Goal: Task Accomplishment & Management: Use online tool/utility

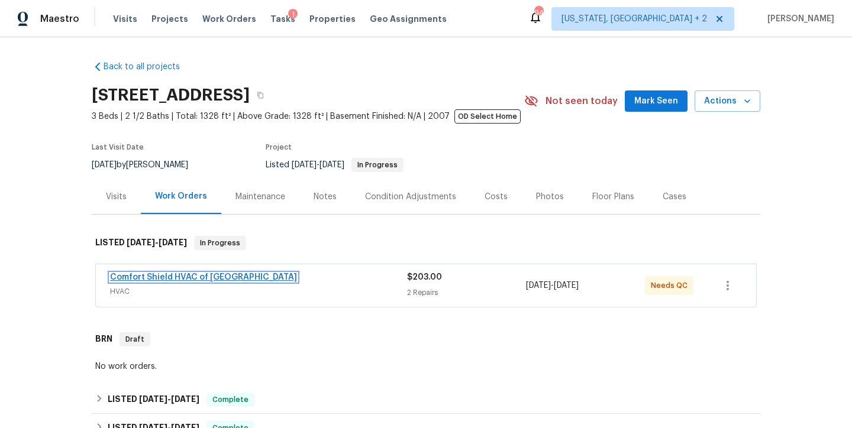
click at [181, 279] on link "Comfort Shield HVAC of NC" at bounding box center [203, 277] width 187 height 8
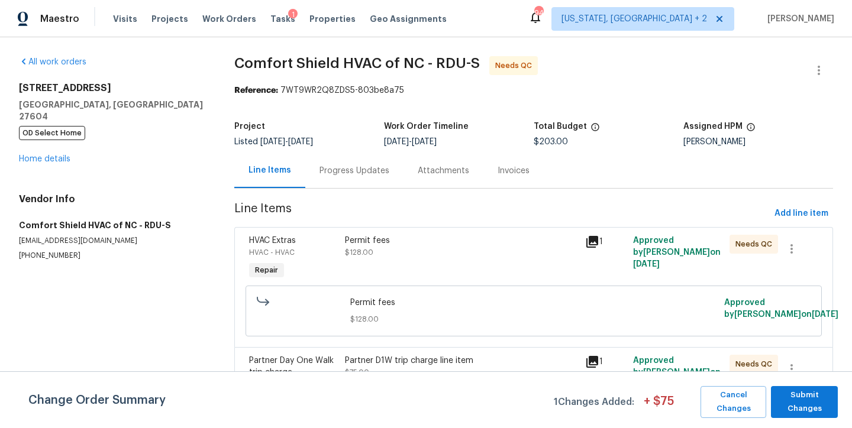
scroll to position [85, 0]
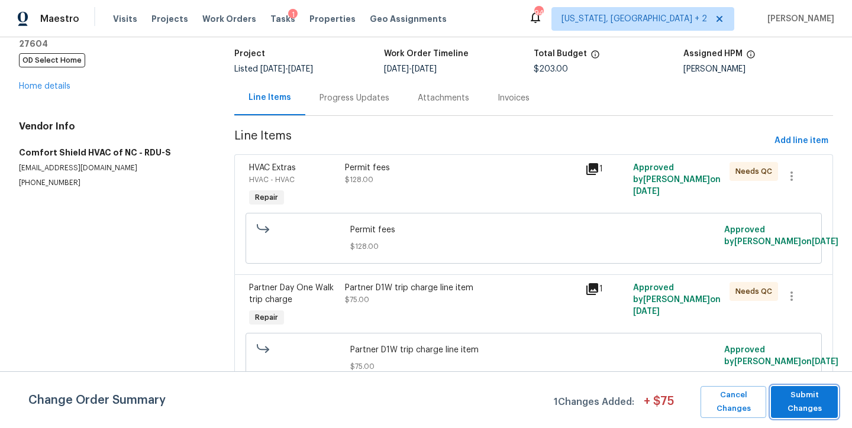
click at [809, 408] on span "Submit Changes" at bounding box center [804, 402] width 55 height 27
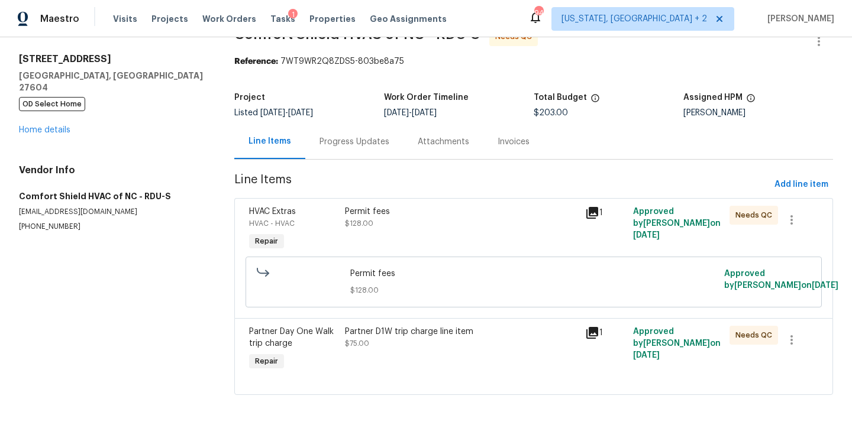
scroll to position [45, 0]
click at [374, 206] on div "Permit fees" at bounding box center [461, 212] width 233 height 12
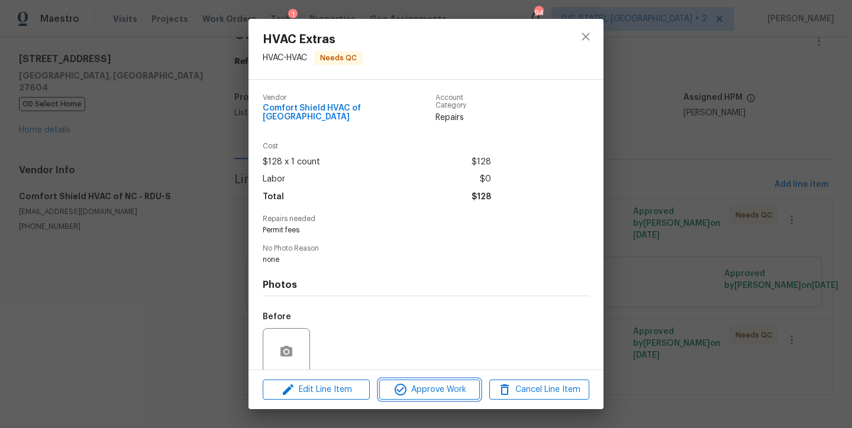
click at [418, 385] on span "Approve Work" at bounding box center [429, 390] width 93 height 15
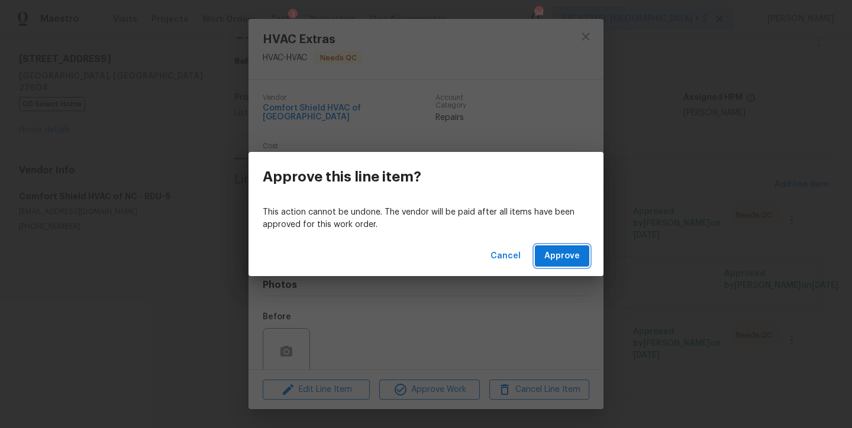
click at [576, 249] on span "Approve" at bounding box center [561, 256] width 35 height 15
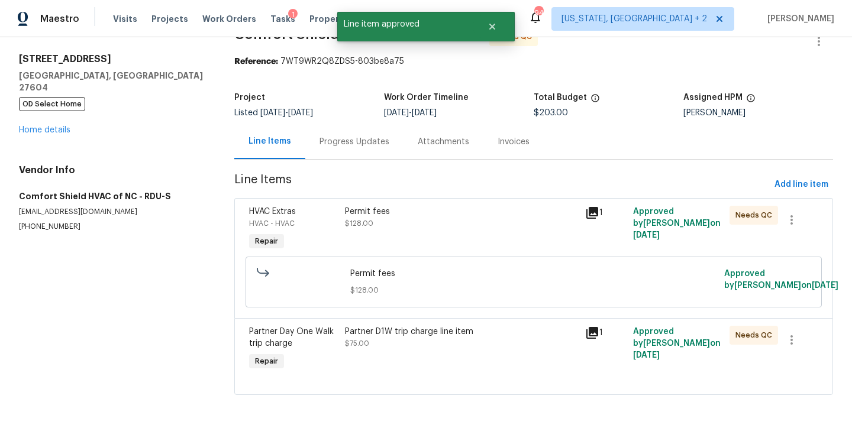
scroll to position [0, 0]
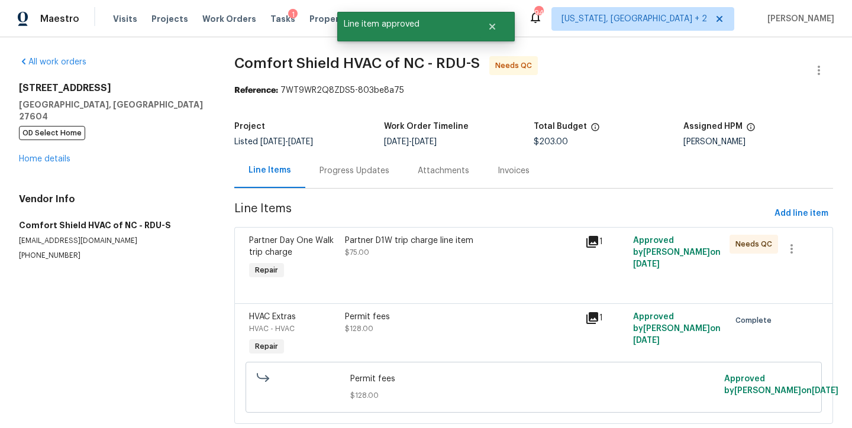
click at [398, 249] on div "Partner D1W trip charge line item $75.00" at bounding box center [461, 247] width 233 height 24
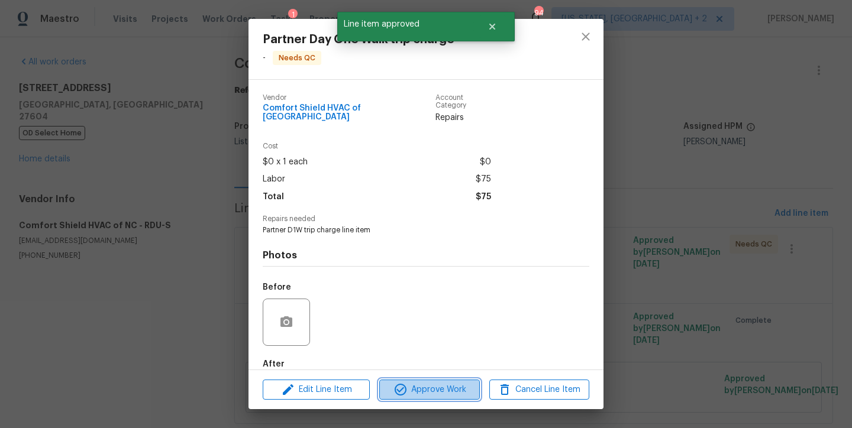
click at [457, 393] on span "Approve Work" at bounding box center [429, 390] width 93 height 15
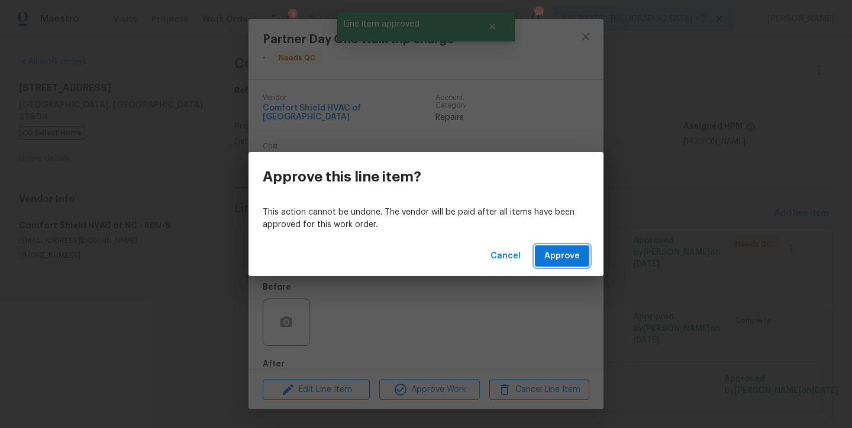
click at [558, 249] on span "Approve" at bounding box center [561, 256] width 35 height 15
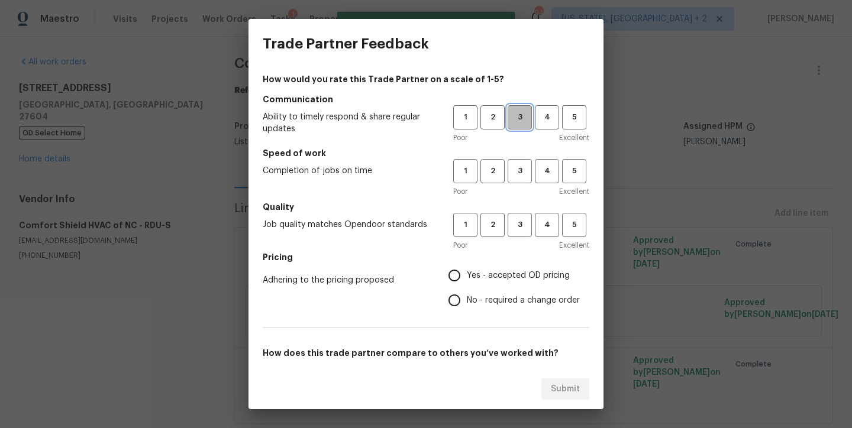
click at [511, 124] on span "3" at bounding box center [520, 118] width 22 height 14
click at [512, 173] on span "3" at bounding box center [520, 171] width 22 height 14
click at [513, 216] on button "3" at bounding box center [520, 225] width 24 height 24
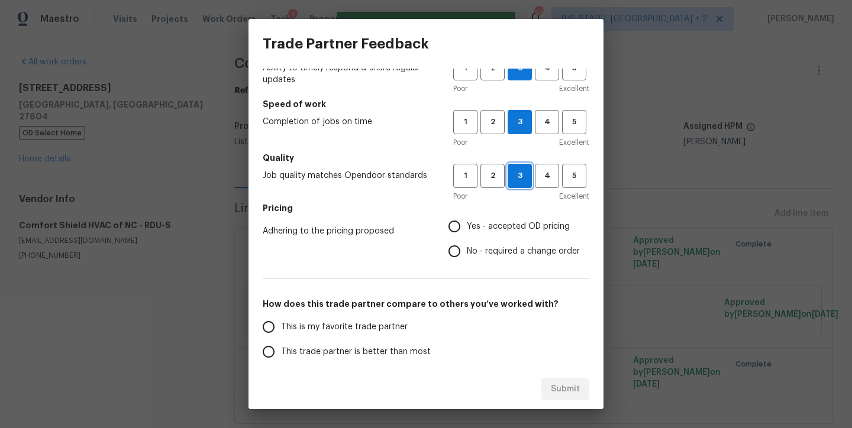
scroll to position [59, 0]
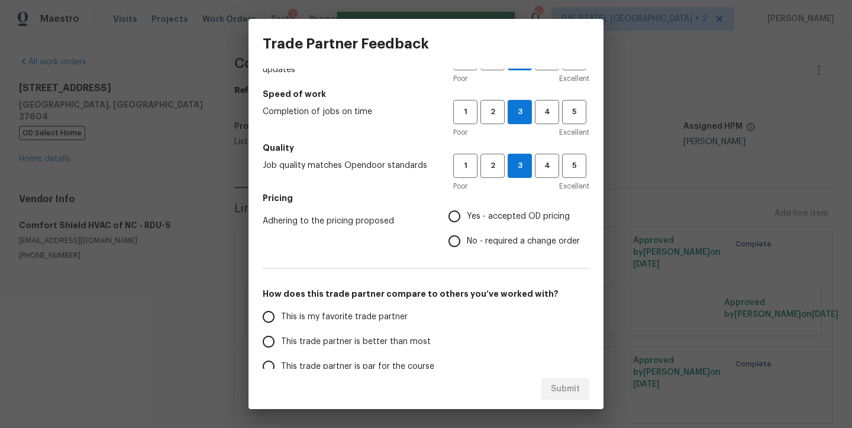
click at [444, 215] on input "Yes - accepted OD pricing" at bounding box center [454, 216] width 25 height 25
radio input "true"
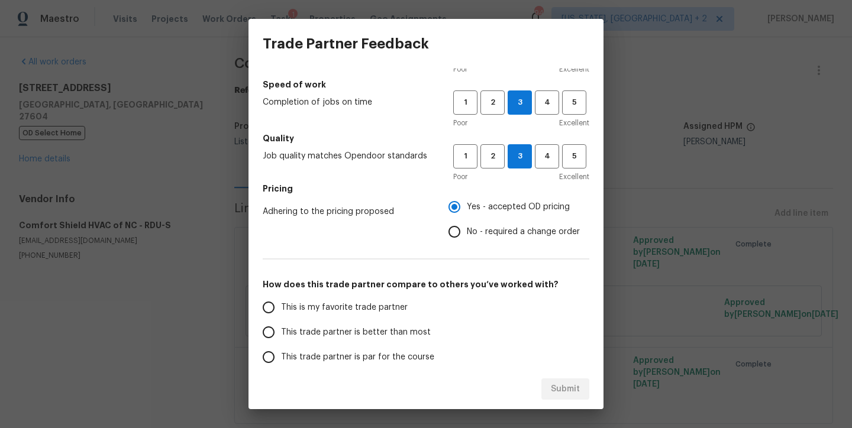
scroll to position [82, 0]
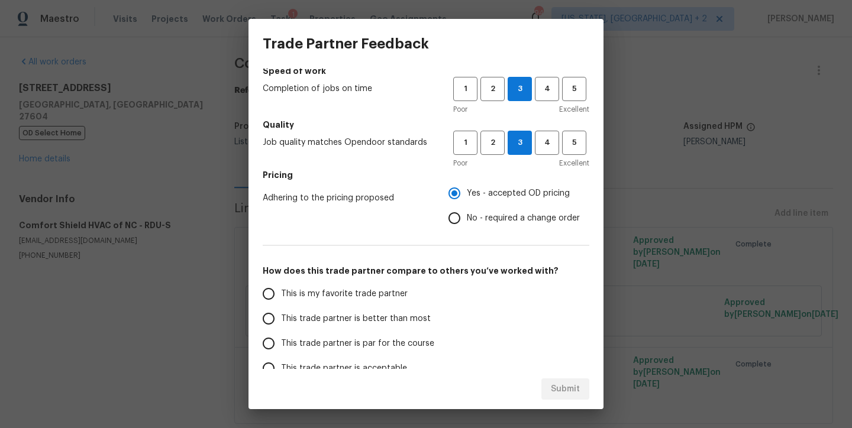
click at [362, 343] on span "This trade partner is par for the course" at bounding box center [357, 344] width 153 height 12
click at [281, 343] on input "This trade partner is par for the course" at bounding box center [268, 343] width 25 height 25
click at [572, 383] on span "Submit" at bounding box center [565, 389] width 29 height 15
radio input "true"
radio input "false"
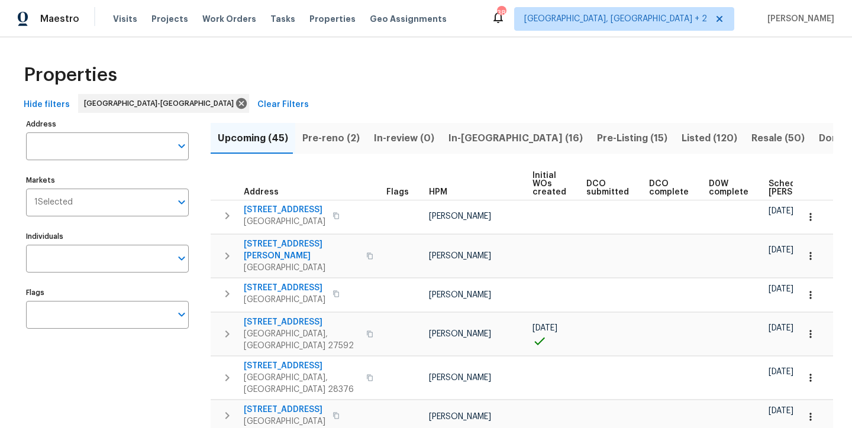
click at [450, 70] on div "Properties" at bounding box center [426, 75] width 814 height 38
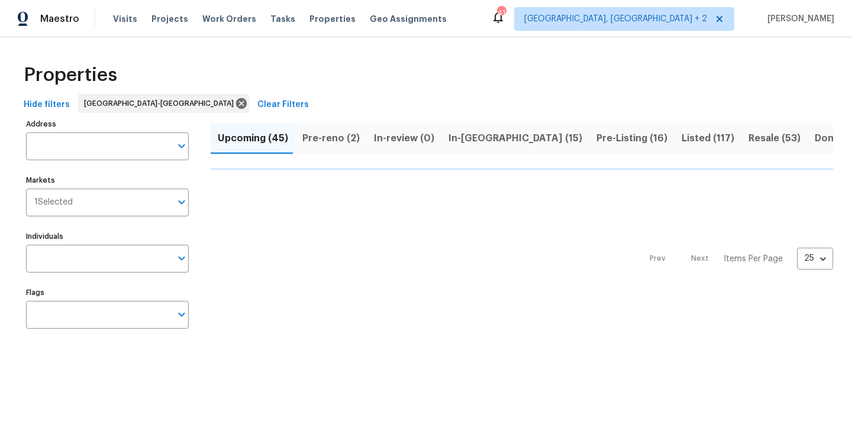
click at [499, 79] on div "Properties" at bounding box center [426, 75] width 814 height 38
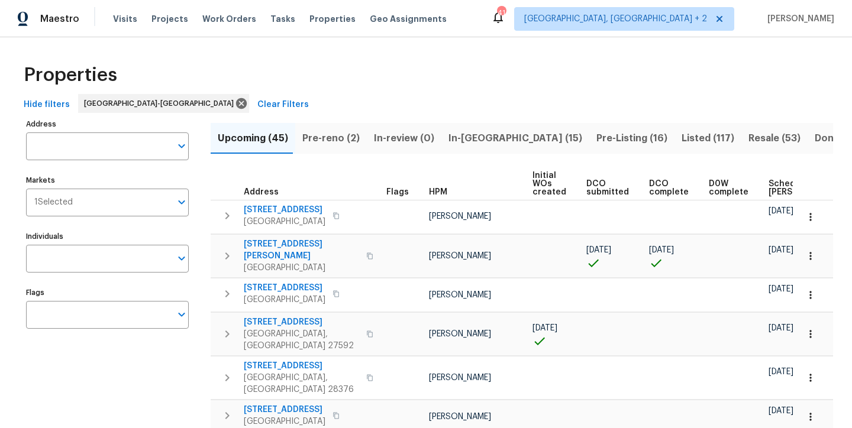
click at [482, 79] on div "Properties" at bounding box center [426, 75] width 814 height 38
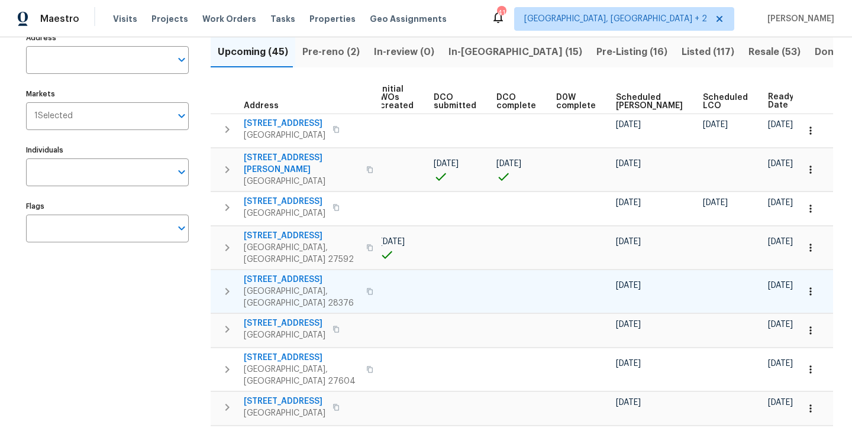
scroll to position [59, 0]
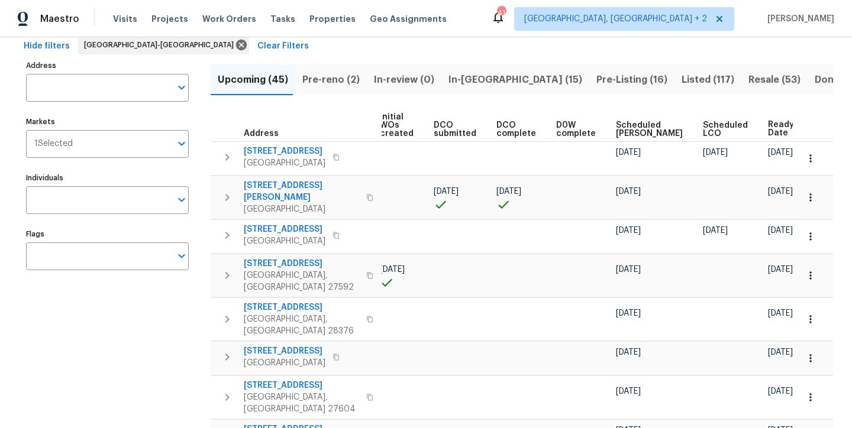
click at [512, 27] on div "Maestro Visits Projects Work Orders Tasks Properties Geo Assignments [STREET_AD…" at bounding box center [426, 18] width 852 height 37
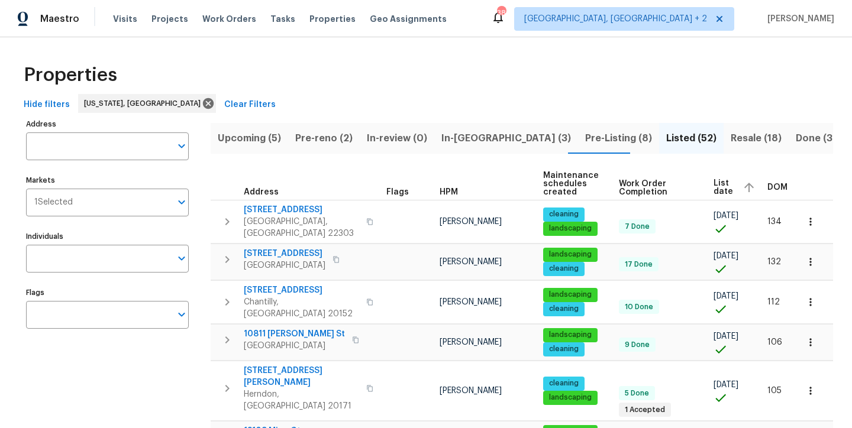
click at [388, 103] on div "Hide filters [US_STATE], [GEOGRAPHIC_DATA] Clear Filters" at bounding box center [426, 105] width 814 height 22
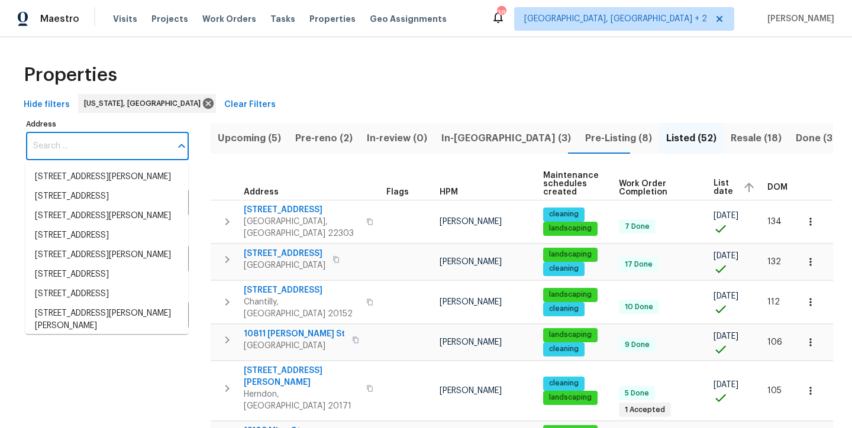
click at [98, 153] on input "Address" at bounding box center [98, 147] width 145 height 28
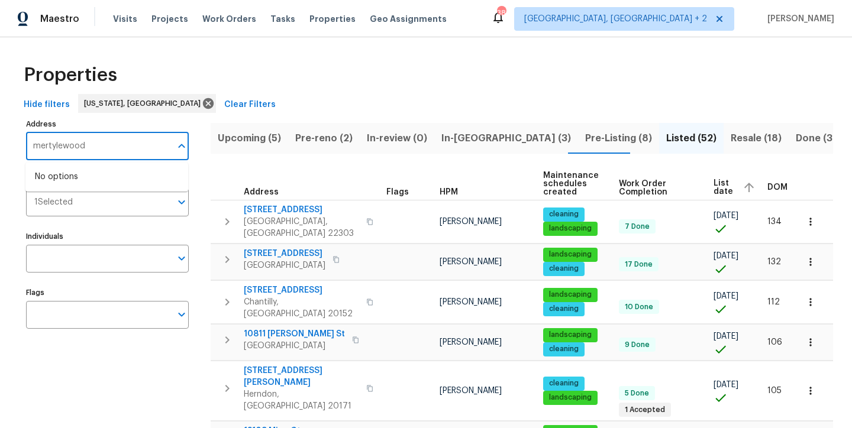
click at [54, 147] on input "mertylewood" at bounding box center [98, 147] width 145 height 28
type input "myrtlewood"
click at [138, 187] on li "2641 Myrtlewood Dr Dumfries VA 22026" at bounding box center [106, 177] width 163 height 20
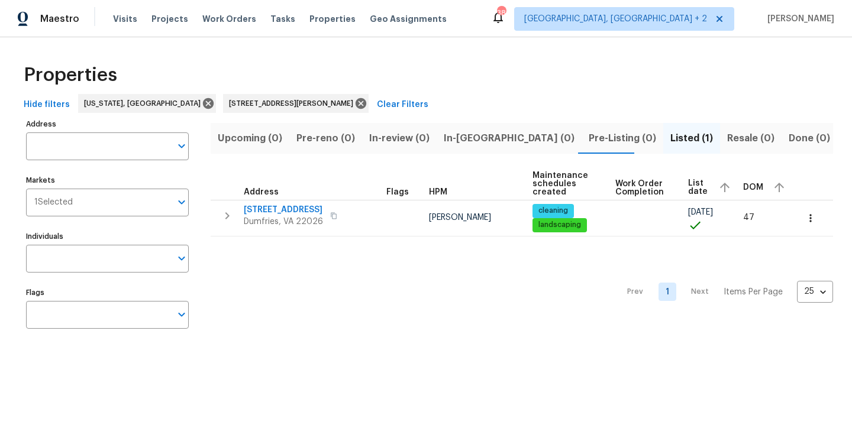
type input "2641 Myrtlewood Dr Dumfries VA 22026"
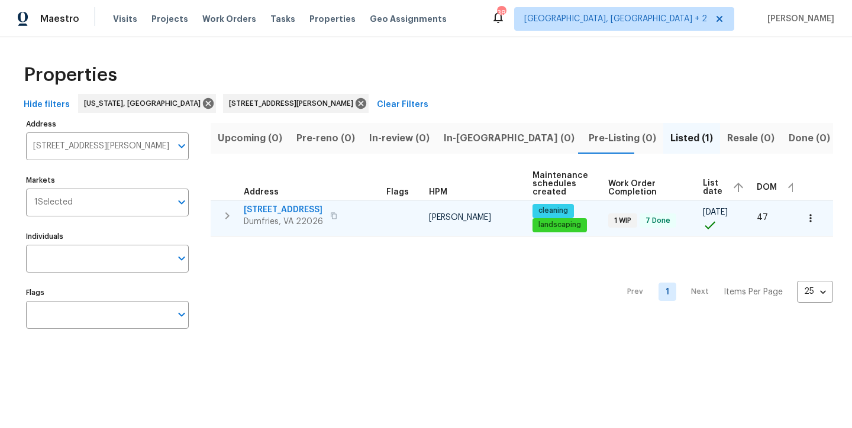
click at [287, 210] on span "2641 Myrtlewood Dr" at bounding box center [283, 210] width 79 height 12
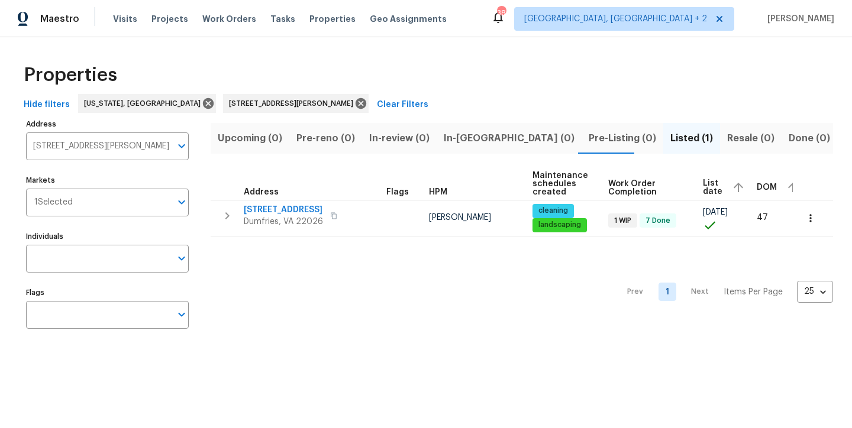
click at [496, 24] on div "Maestro Visits Projects Work Orders Tasks Properties Geo Assignments 38 Charles…" at bounding box center [426, 18] width 852 height 37
click at [356, 104] on icon at bounding box center [361, 103] width 11 height 11
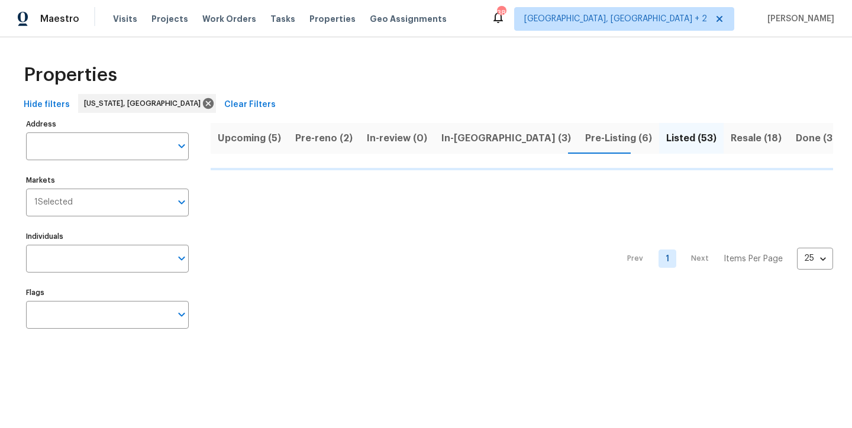
click at [480, 14] on div "Maestro Visits Projects Work Orders Tasks Properties Geo Assignments 38 Charles…" at bounding box center [426, 18] width 852 height 37
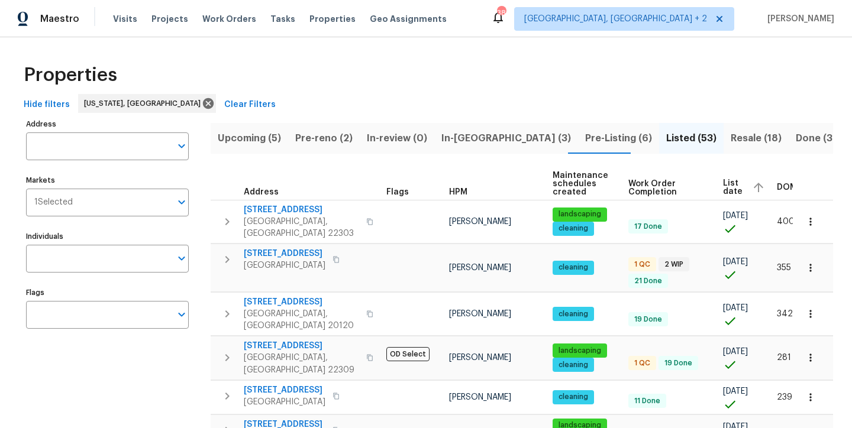
click at [528, 20] on div "Maestro Visits Projects Work Orders Tasks Properties Geo Assignments 38 Charles…" at bounding box center [426, 18] width 852 height 37
click at [298, 102] on div "Hide filters Washington, DC Clear Filters" at bounding box center [426, 105] width 814 height 22
click at [585, 144] on span "Pre-Listing (6)" at bounding box center [618, 138] width 67 height 17
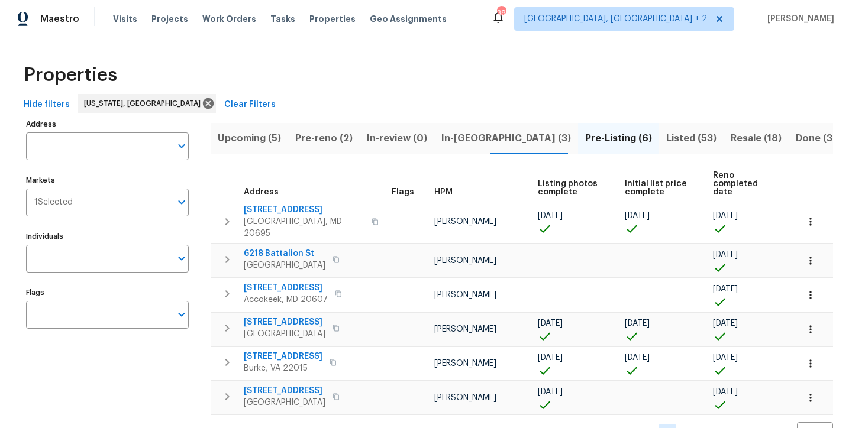
click at [454, 135] on span "In-reno (3)" at bounding box center [506, 138] width 130 height 17
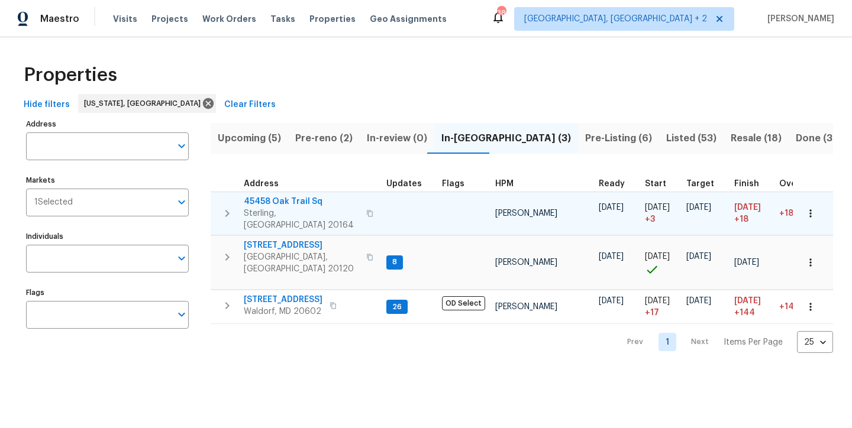
click at [219, 209] on button "button" at bounding box center [227, 213] width 24 height 35
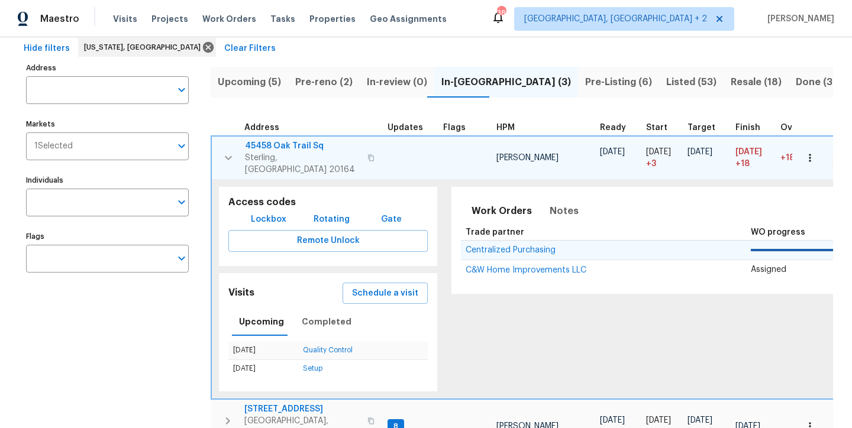
scroll to position [66, 0]
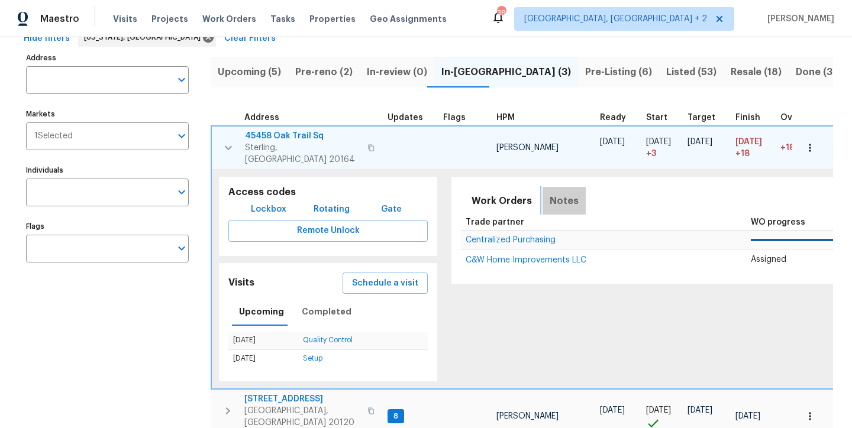
click at [555, 193] on span "Notes" at bounding box center [564, 201] width 29 height 17
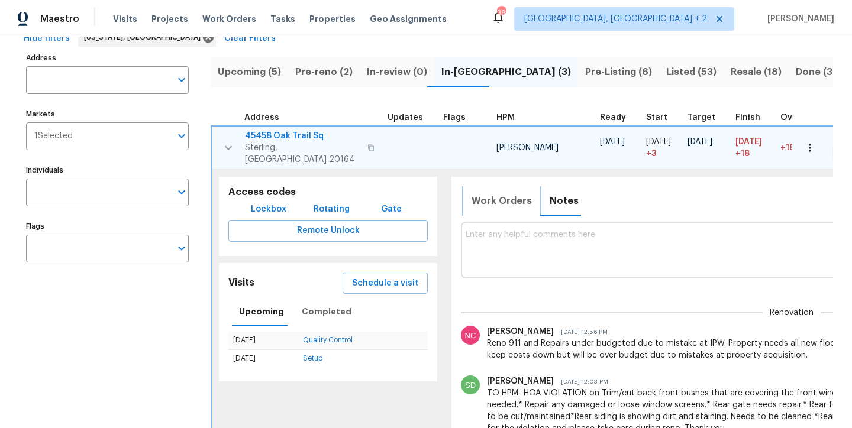
click at [478, 193] on span "Work Orders" at bounding box center [502, 201] width 60 height 17
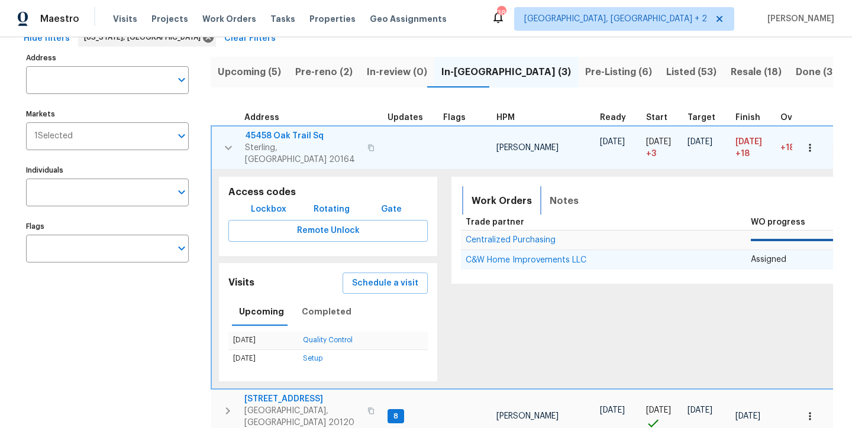
scroll to position [67, 0]
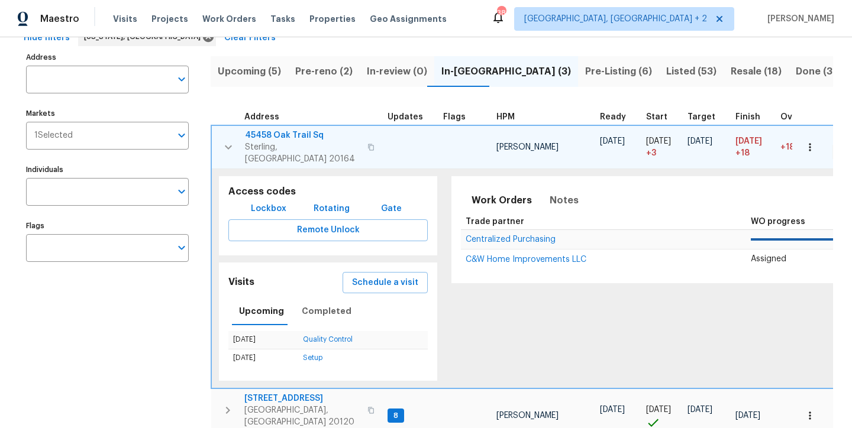
click at [269, 134] on span "45458 Oak Trail Sq" at bounding box center [302, 136] width 115 height 12
click at [225, 140] on icon "button" at bounding box center [228, 147] width 14 height 14
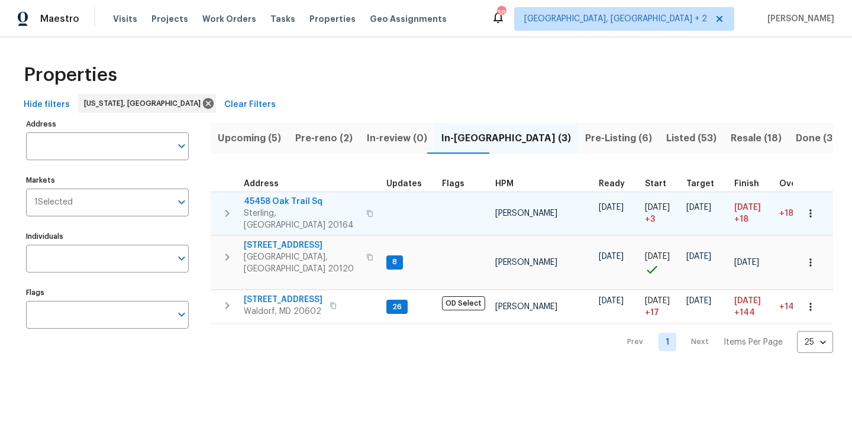
scroll to position [0, 0]
click at [224, 250] on icon "button" at bounding box center [227, 257] width 14 height 14
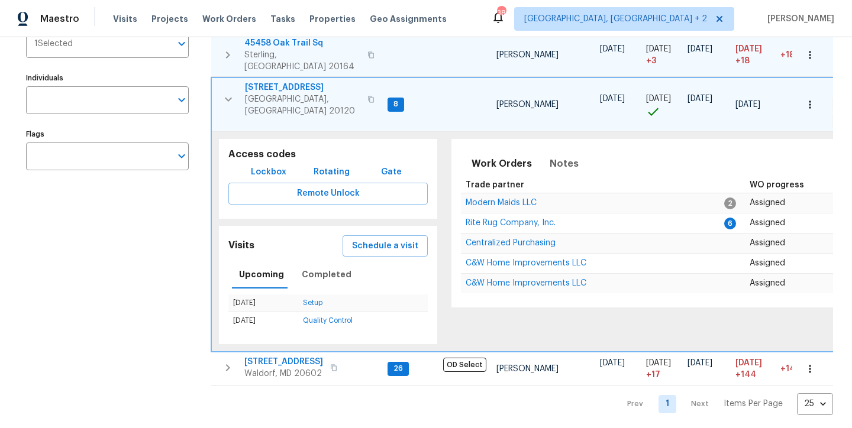
scroll to position [149, 0]
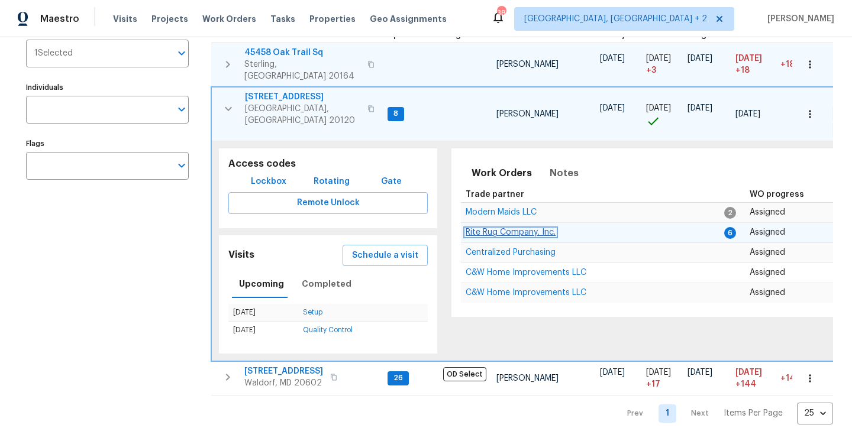
click at [539, 228] on span "Rite Rug Company, Inc." at bounding box center [511, 232] width 90 height 8
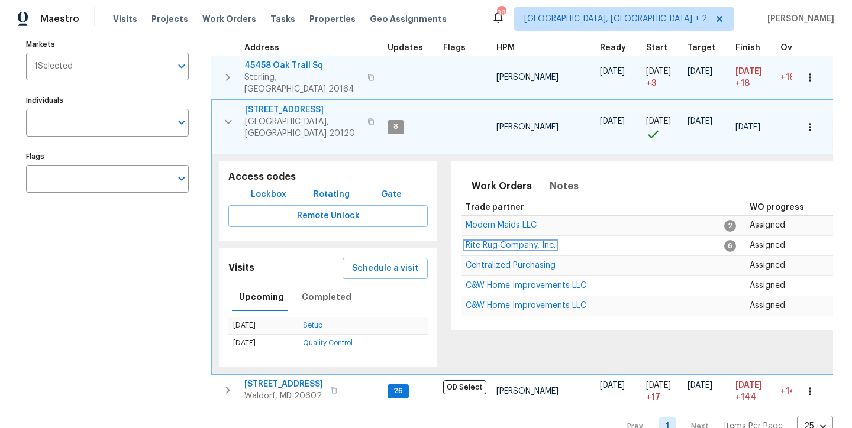
scroll to position [71, 0]
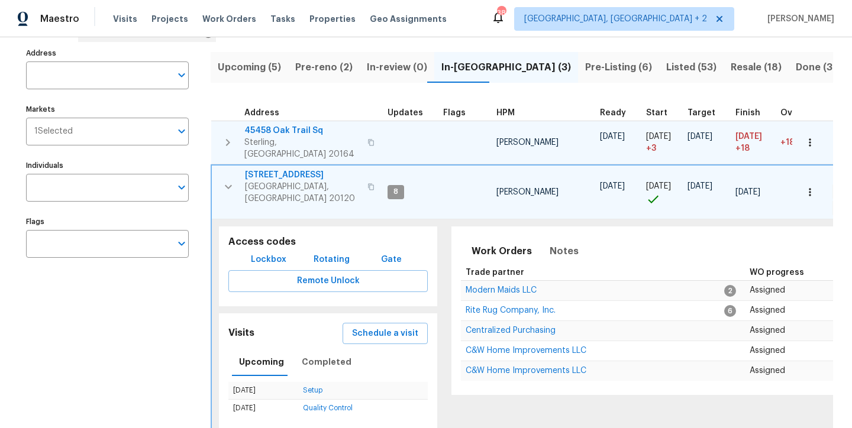
click at [462, 22] on div "Maestro Visits Projects Work Orders Tasks Properties Geo Assignments 38 Charles…" at bounding box center [426, 18] width 852 height 37
click at [501, 21] on div "Maestro Visits Projects Work Orders Tasks Properties Geo Assignments 38 Charles…" at bounding box center [426, 18] width 852 height 37
click at [123, 290] on div "Address Address Markets 1 Selected Markets Individuals Individuals Flags Flags" at bounding box center [114, 274] width 177 height 458
click at [523, 18] on div "Maestro Visits Projects Work Orders Tasks Properties Geo Assignments 38 Charles…" at bounding box center [426, 18] width 852 height 37
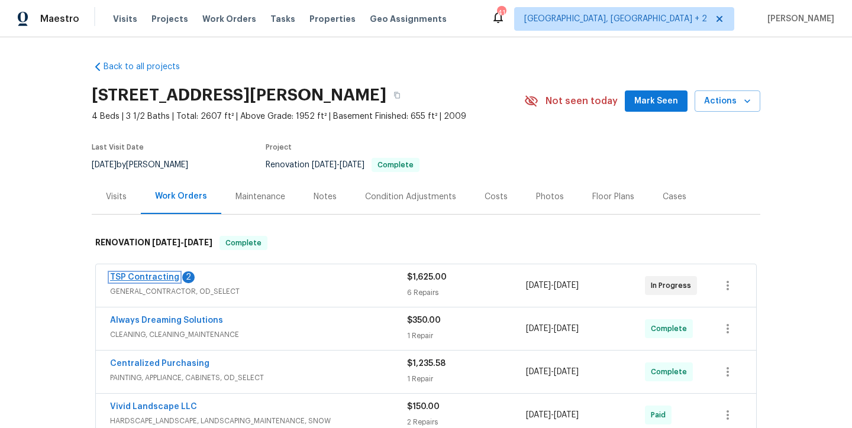
click at [156, 278] on link "TSP Contracting" at bounding box center [144, 277] width 69 height 8
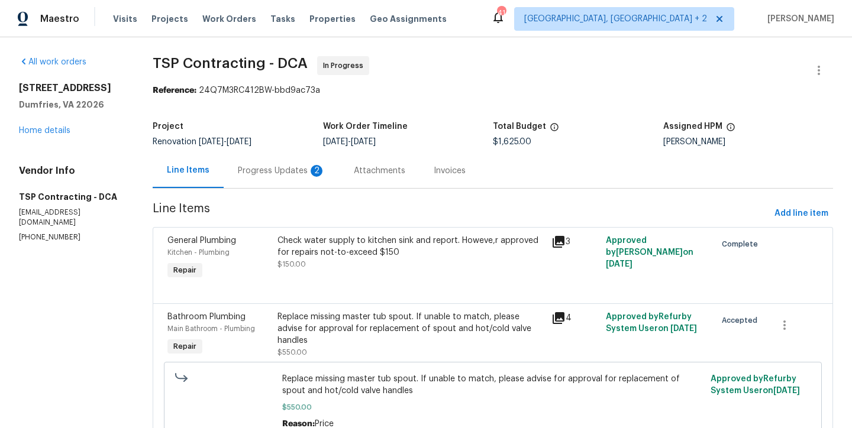
click at [269, 177] on div "Progress Updates 2" at bounding box center [282, 170] width 116 height 35
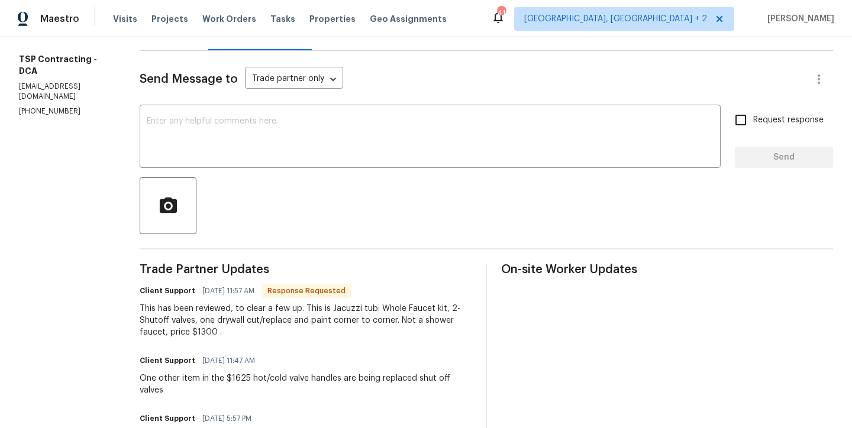
scroll to position [211, 0]
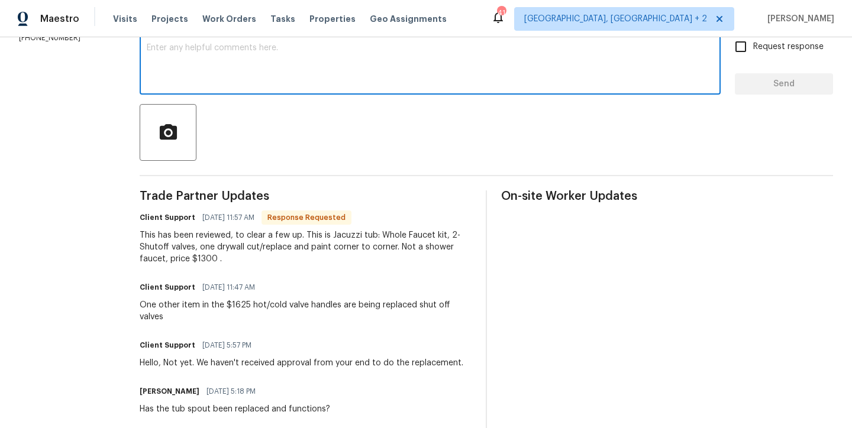
click at [248, 84] on textarea at bounding box center [430, 64] width 567 height 41
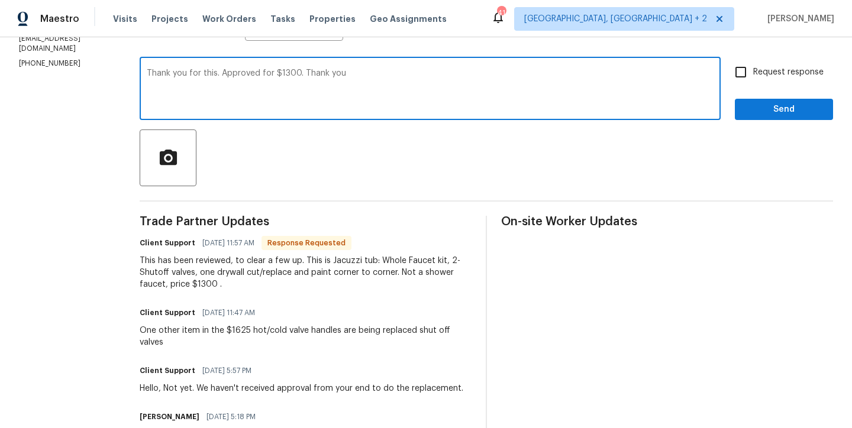
type textarea "Thank you for this. Approved for $1300. Thank you"
click at [761, 112] on span "Send" at bounding box center [783, 109] width 79 height 15
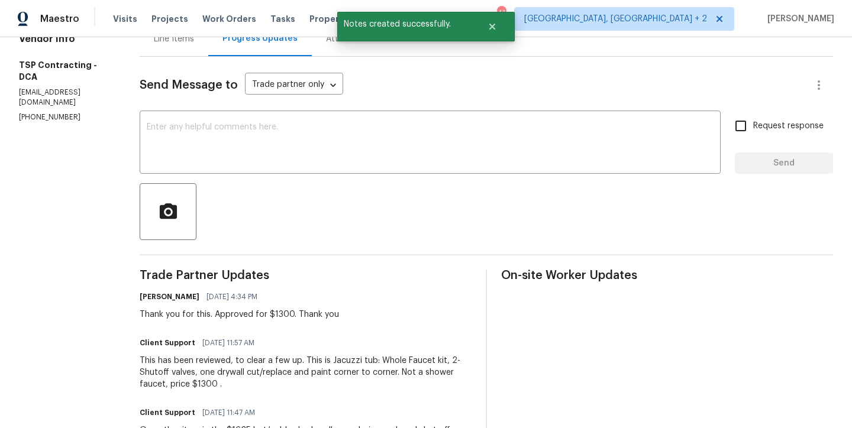
scroll to position [0, 0]
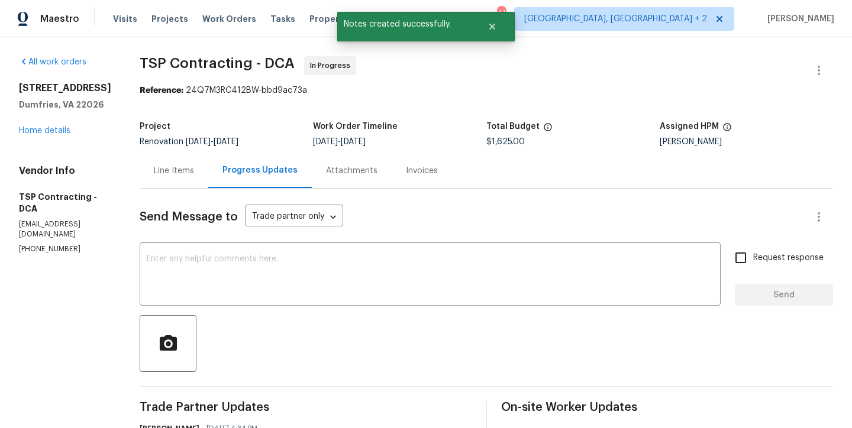
click at [169, 169] on div "Line Items" at bounding box center [174, 171] width 40 height 12
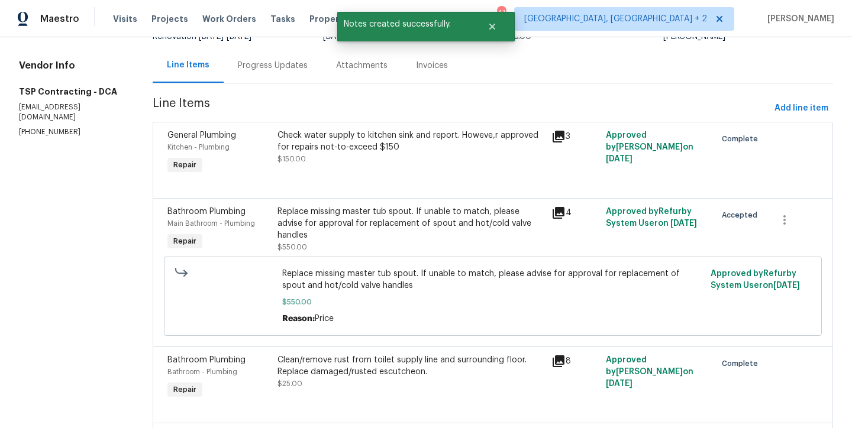
scroll to position [199, 0]
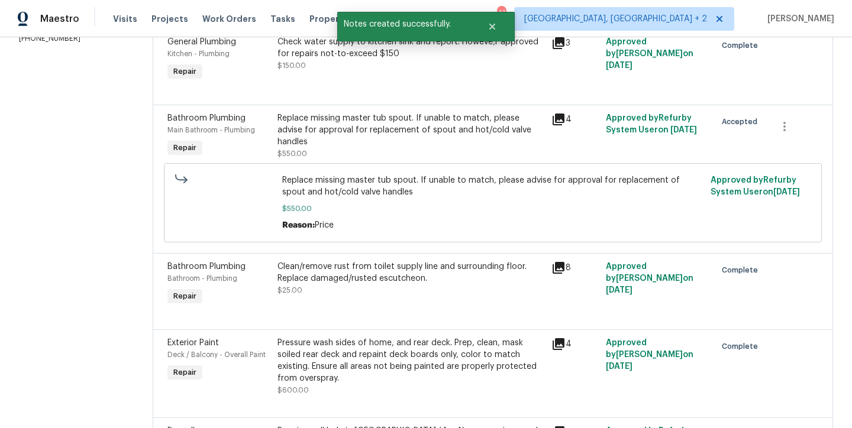
click at [362, 129] on div "Replace missing master tub spout. If unable to match, please advise for approva…" at bounding box center [410, 129] width 267 height 35
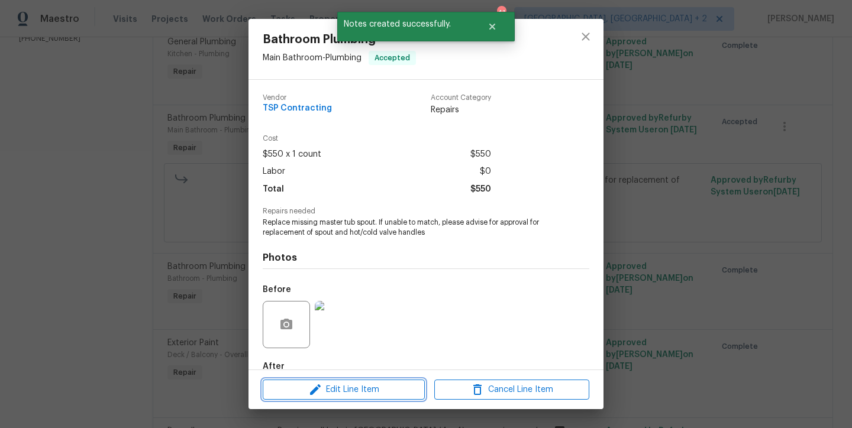
click at [342, 394] on span "Edit Line Item" at bounding box center [343, 390] width 155 height 15
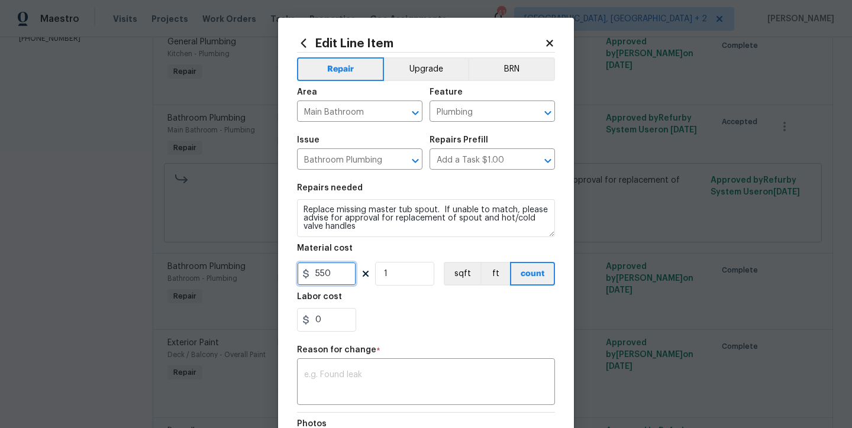
click at [334, 276] on input "550" at bounding box center [326, 274] width 59 height 24
type input "1300"
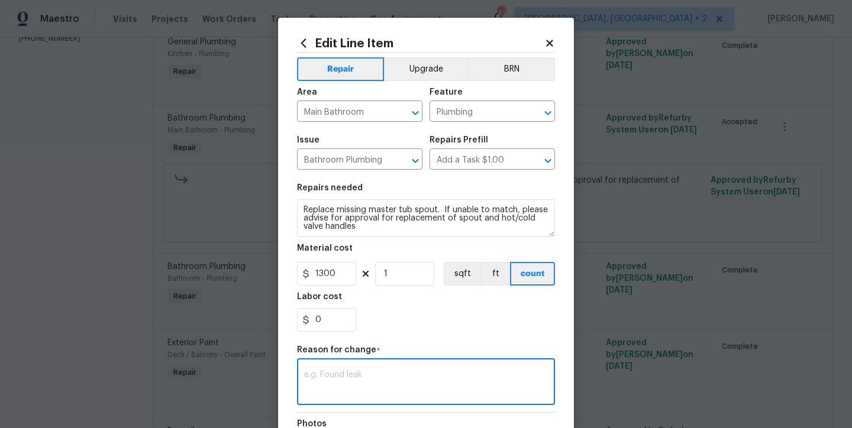
click at [362, 377] on textarea at bounding box center [426, 383] width 244 height 25
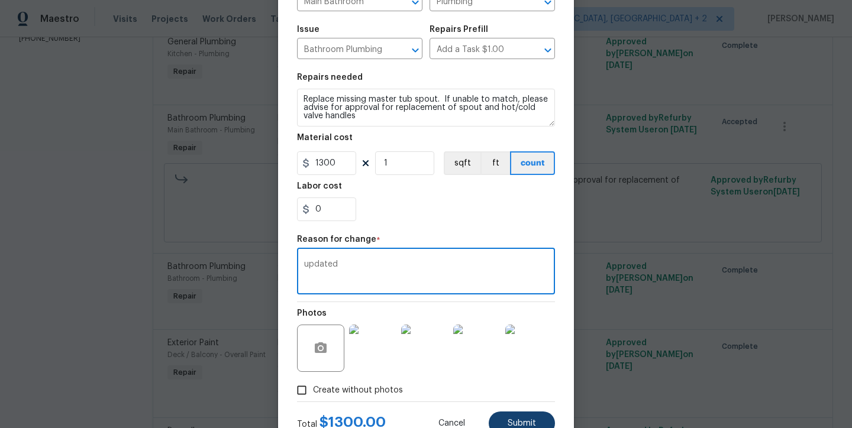
type textarea "updated"
click at [515, 419] on span "Submit" at bounding box center [522, 423] width 28 height 9
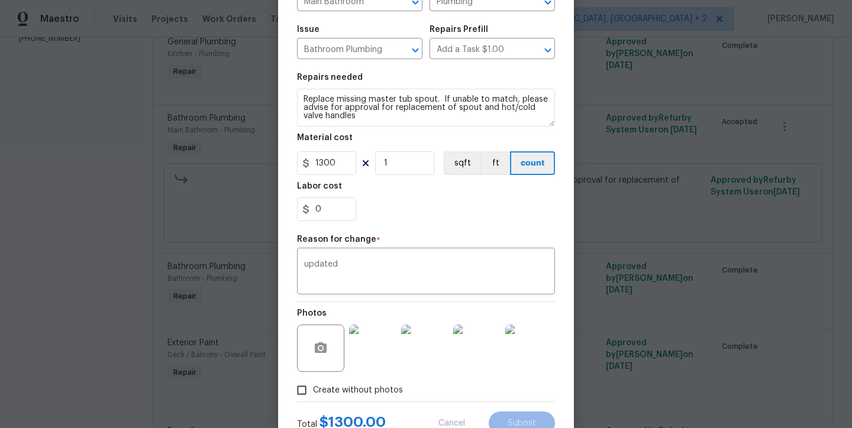
type input "550"
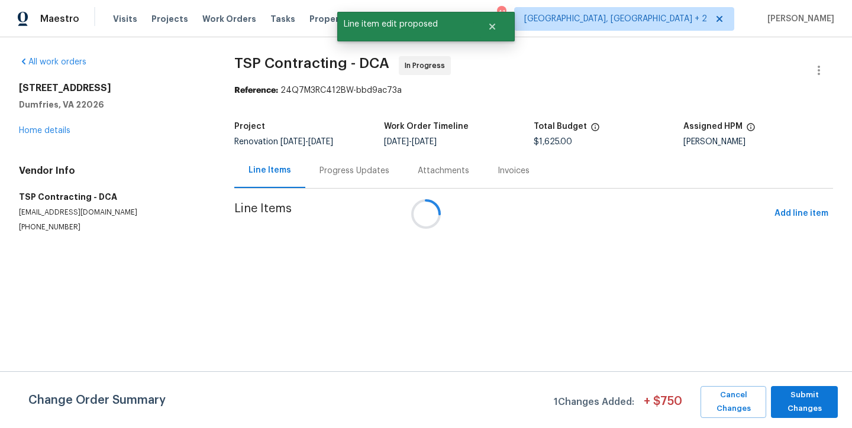
scroll to position [0, 0]
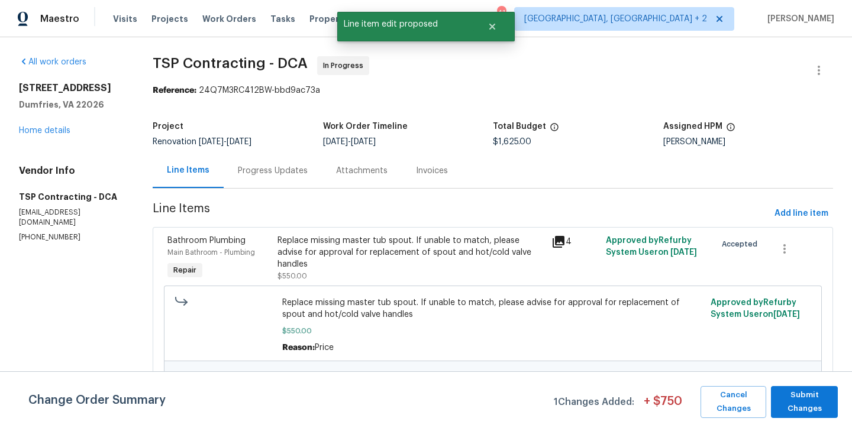
drag, startPoint x: 841, startPoint y: 398, endPoint x: 824, endPoint y: 399, distance: 17.8
click at [840, 398] on div "Change Order Summary 1 Changes Added: + $ 750 Cancel Changes Submit Changes" at bounding box center [426, 402] width 852 height 32
click at [818, 400] on span "Submit Changes" at bounding box center [804, 402] width 55 height 27
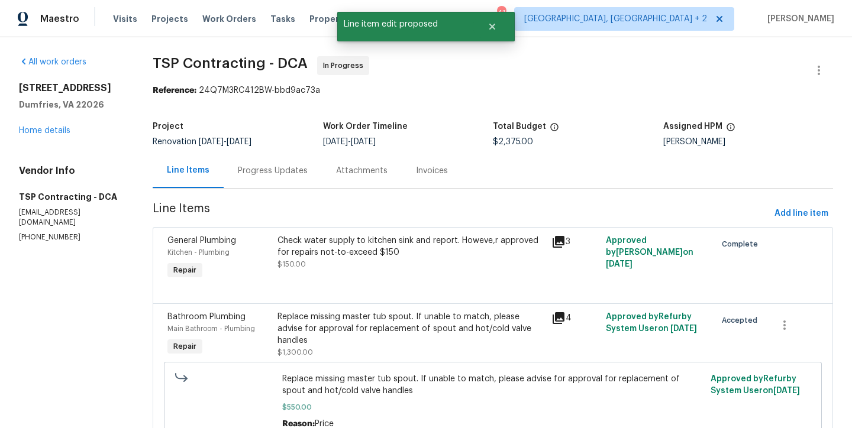
click at [618, 90] on div "Reference: 24Q7M3RC412BW-bbd9ac73a" at bounding box center [493, 91] width 680 height 12
click at [498, 24] on button "Close" at bounding box center [492, 27] width 39 height 24
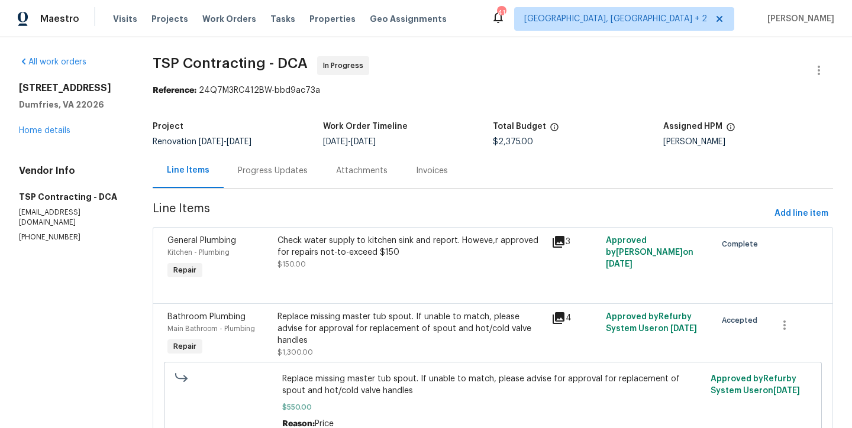
click at [534, 29] on div "Maestro Visits Projects Work Orders Tasks Properties Geo Assignments 41 Charles…" at bounding box center [426, 18] width 852 height 37
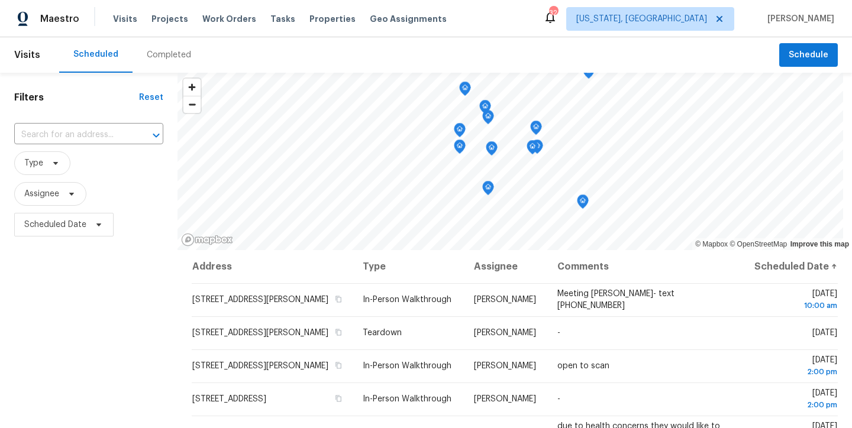
scroll to position [101, 0]
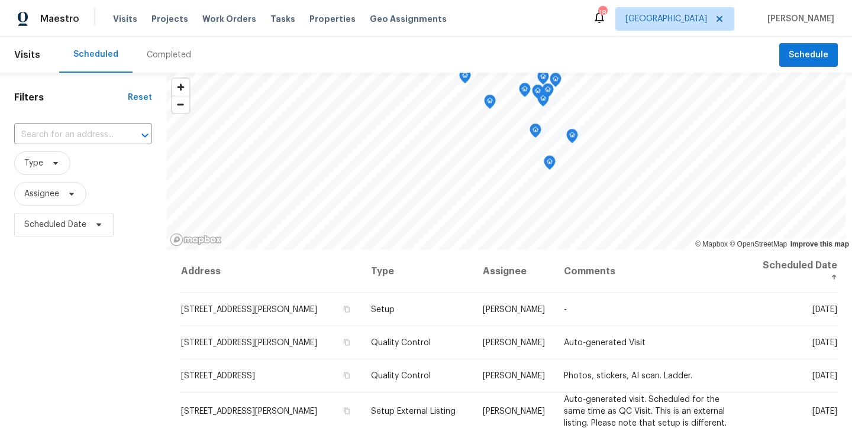
scroll to position [40, 0]
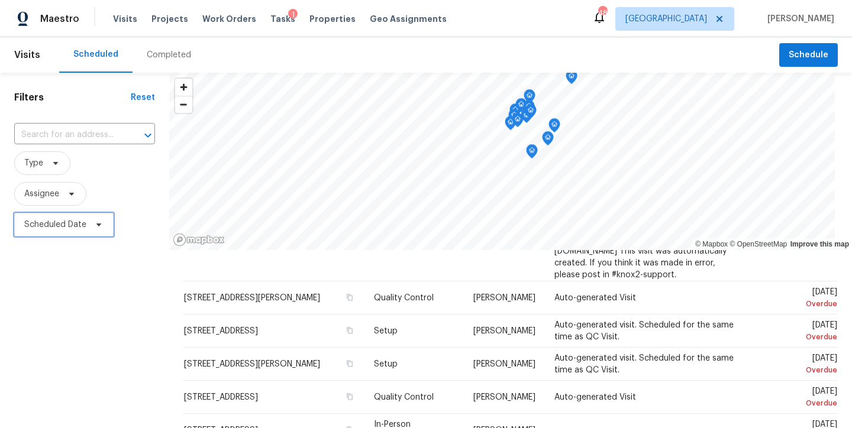
click at [40, 213] on span "Scheduled Date" at bounding box center [63, 225] width 99 height 24
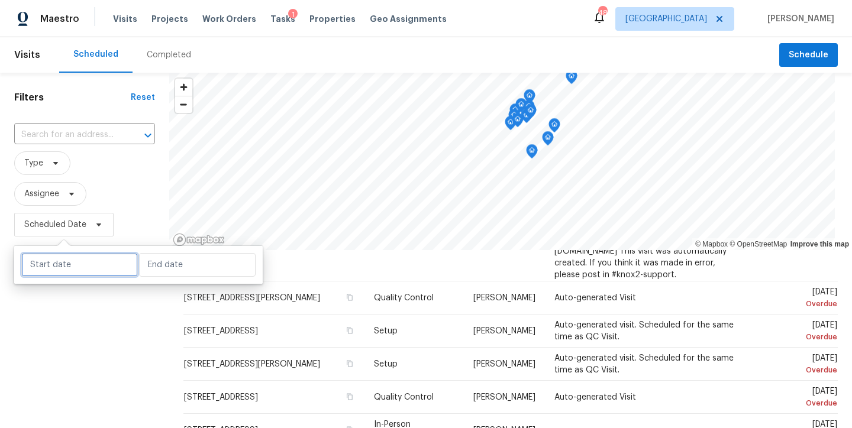
click at [63, 267] on input "text" at bounding box center [79, 265] width 117 height 24
select select "8"
select select "2025"
select select "9"
select select "2025"
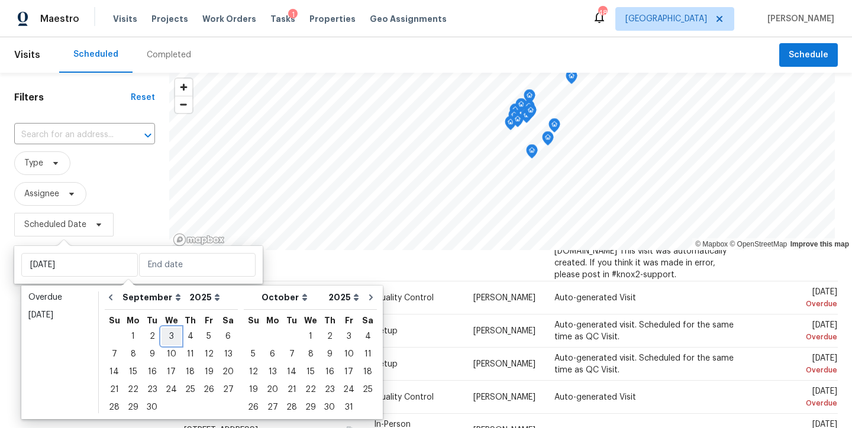
click at [169, 335] on div "3" at bounding box center [172, 336] width 20 height 17
type input "Wed, Sep 03"
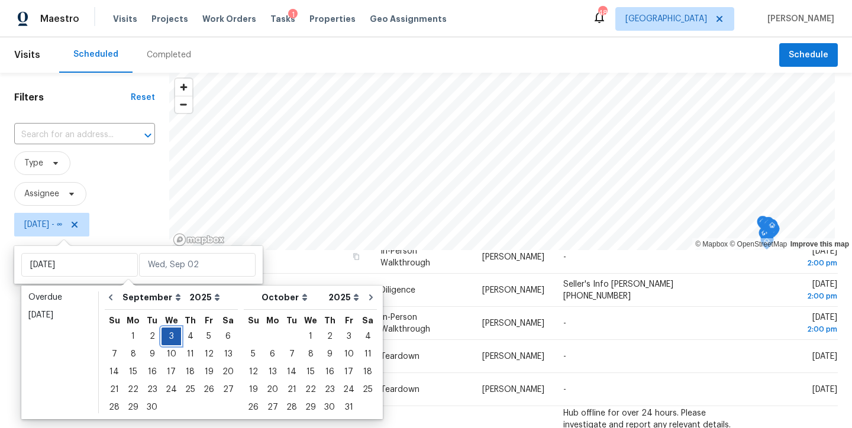
click at [169, 335] on div "3" at bounding box center [172, 336] width 20 height 17
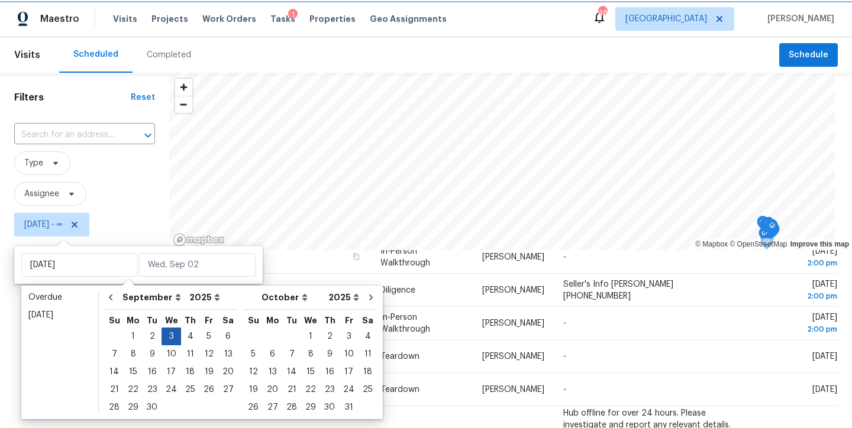
type input "Wed, Sep 03"
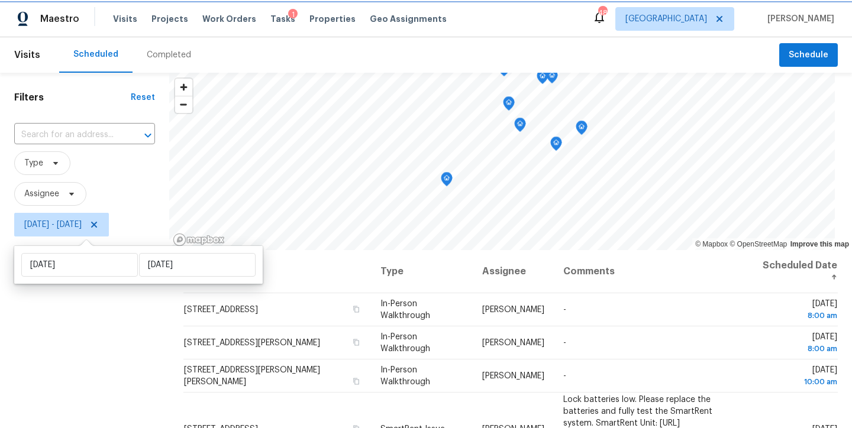
scroll to position [329, 0]
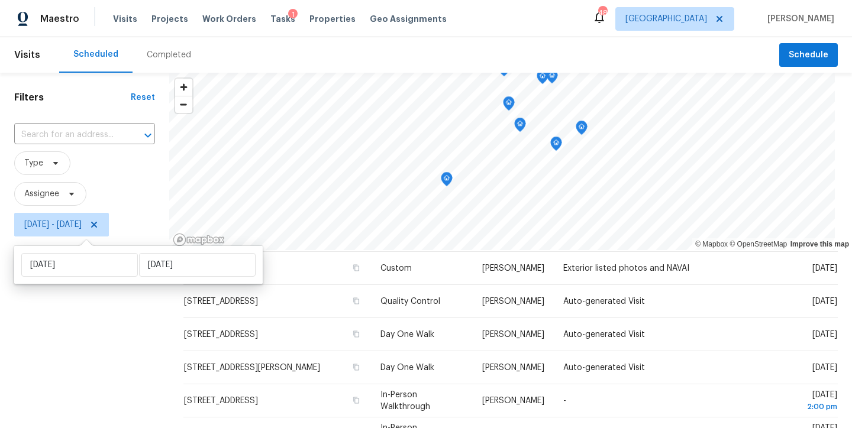
click at [121, 175] on span "Type" at bounding box center [84, 163] width 141 height 31
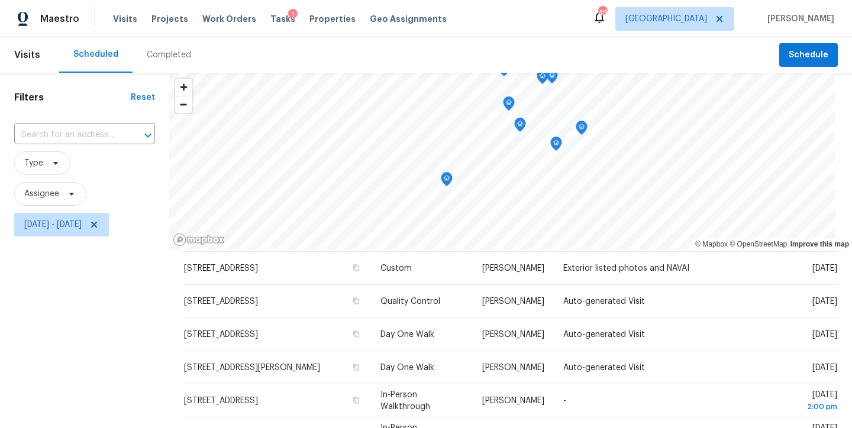
click at [110, 335] on div "Filters Reset ​ Type Assignee Wed, Sep 03 - Wed, Sep 03" at bounding box center [84, 333] width 169 height 520
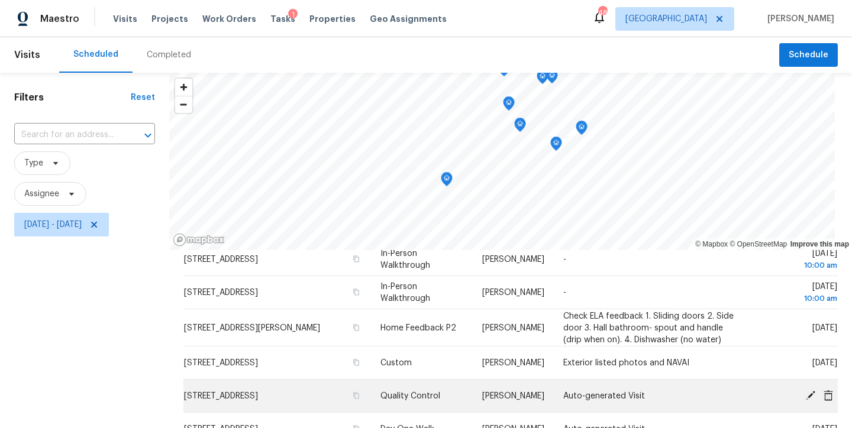
scroll to position [0, 0]
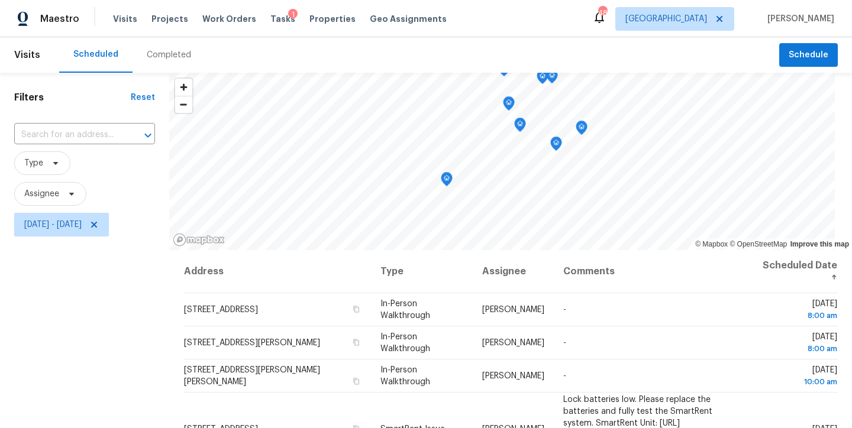
click at [476, 268] on th "Assignee" at bounding box center [513, 271] width 81 height 43
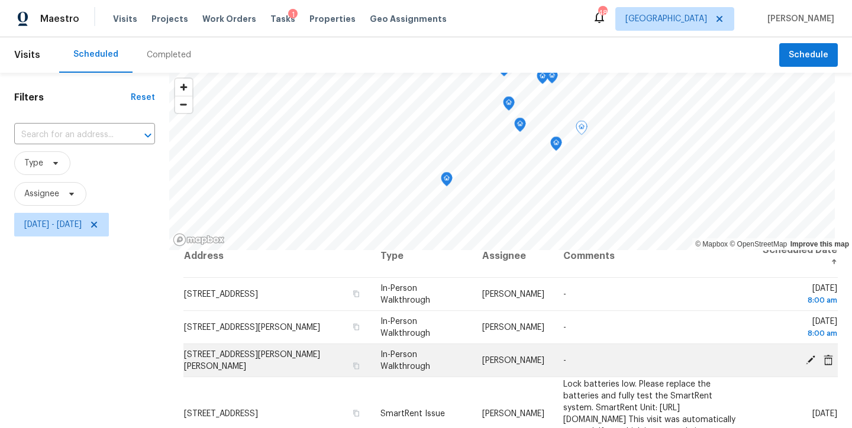
scroll to position [16, 0]
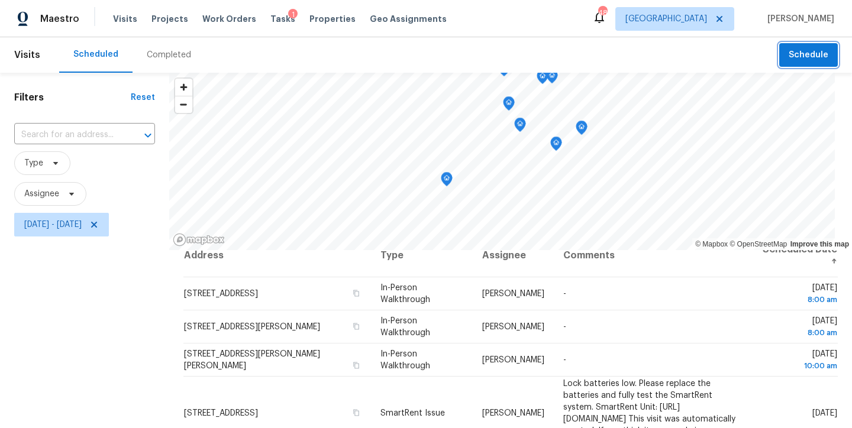
click at [792, 54] on span "Schedule" at bounding box center [809, 55] width 40 height 15
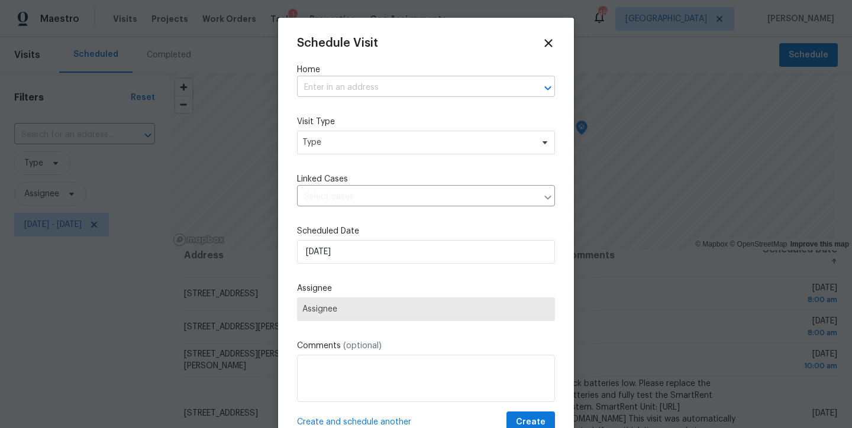
click at [325, 87] on input "text" at bounding box center [409, 88] width 225 height 18
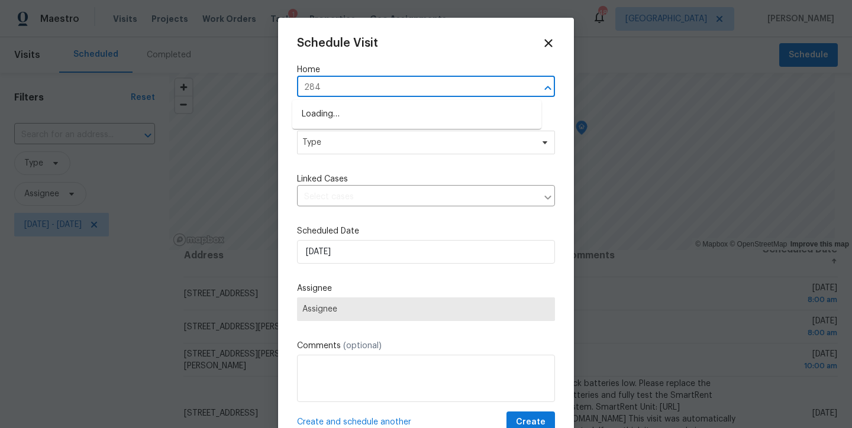
type input "2849"
click at [379, 115] on li "2849 Bason Rd, Mebane, NC 27302" at bounding box center [416, 115] width 249 height 20
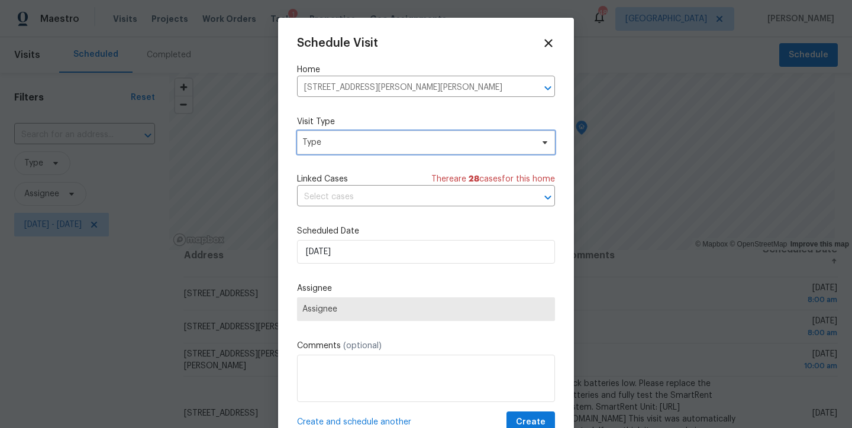
click at [354, 144] on span "Type" at bounding box center [417, 143] width 230 height 12
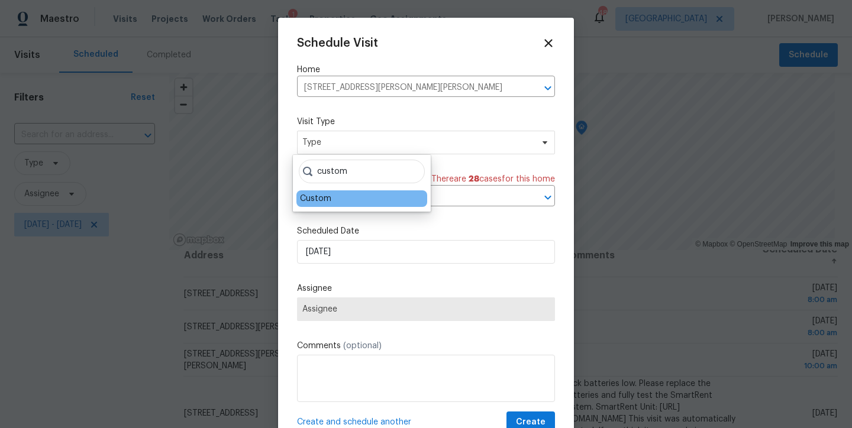
type input "custom"
click at [325, 201] on div "Custom" at bounding box center [315, 199] width 31 height 12
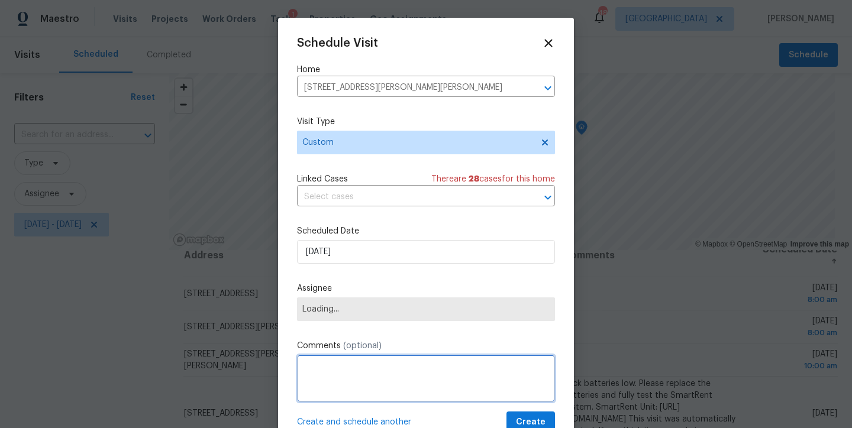
click at [374, 369] on textarea at bounding box center [426, 378] width 258 height 47
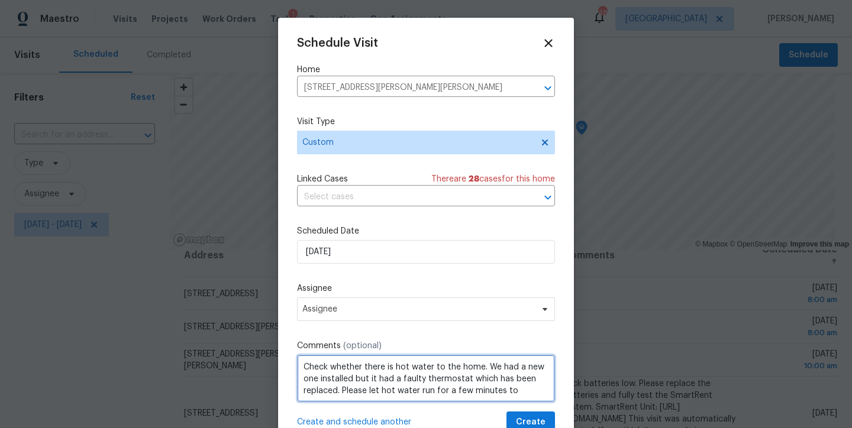
scroll to position [5, 0]
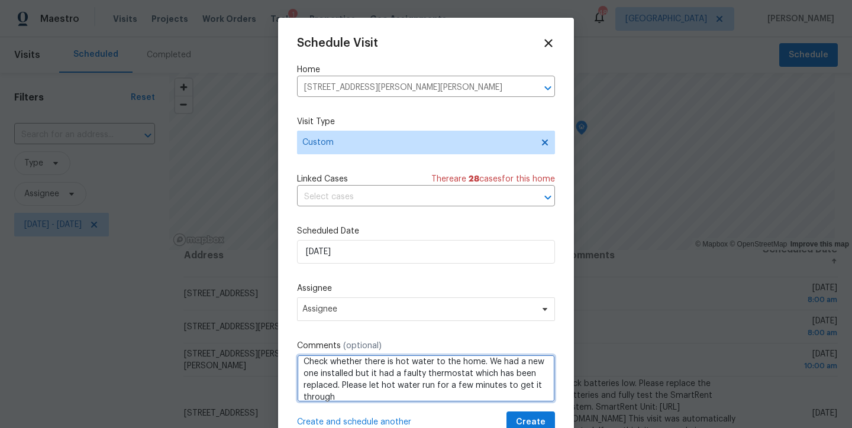
type textarea "Check whether there is hot water to the home. We had a new one installed but it…"
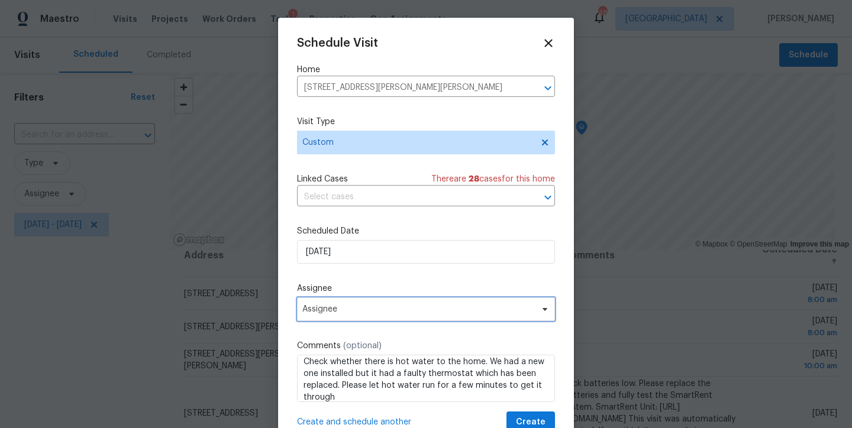
click at [324, 306] on span "Assignee" at bounding box center [418, 309] width 232 height 9
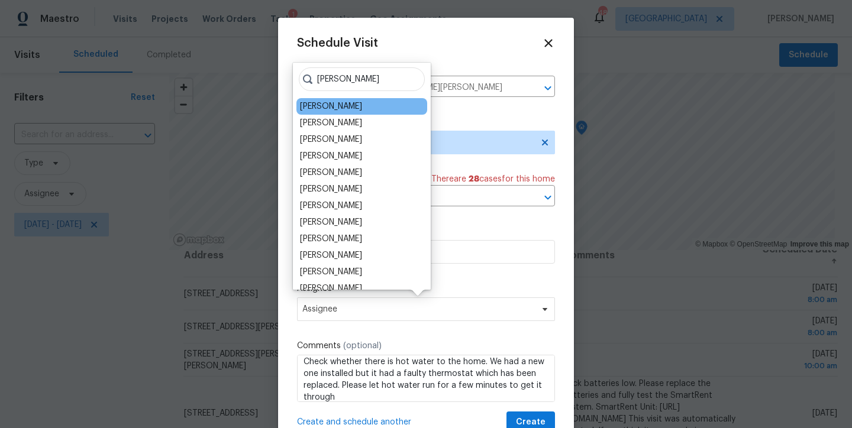
type input "lee"
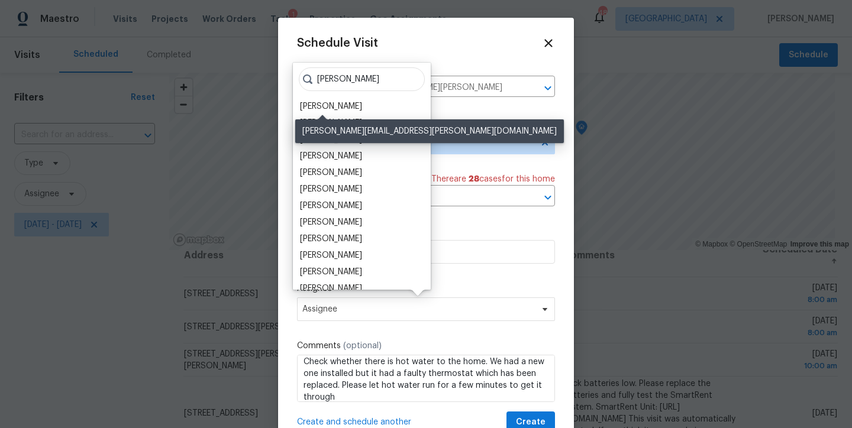
drag, startPoint x: 320, startPoint y: 108, endPoint x: 498, endPoint y: 332, distance: 286.4
click at [320, 107] on div "Lee Privette" at bounding box center [331, 107] width 62 height 12
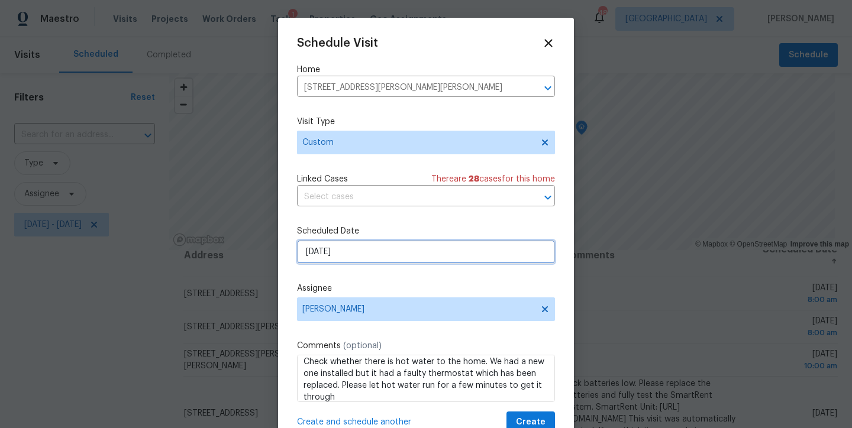
click at [350, 255] on input "9/2/2025" at bounding box center [426, 252] width 258 height 24
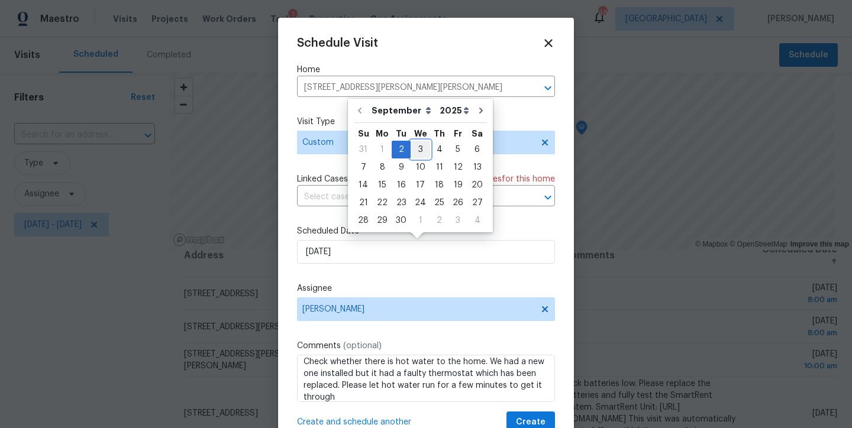
click at [418, 149] on div "3" at bounding box center [421, 149] width 20 height 17
type input "9/3/2025"
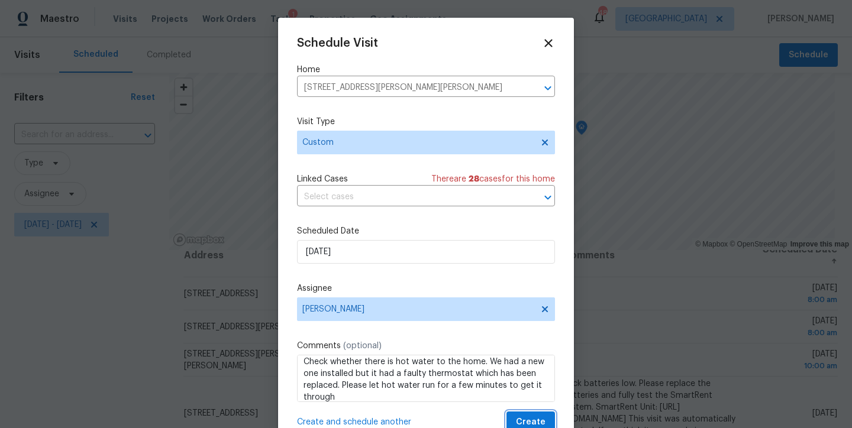
click at [526, 418] on span "Create" at bounding box center [531, 422] width 30 height 15
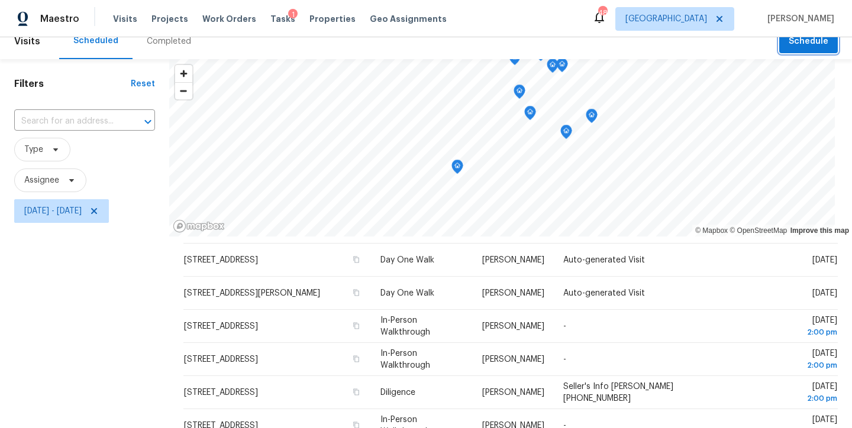
scroll to position [0, 0]
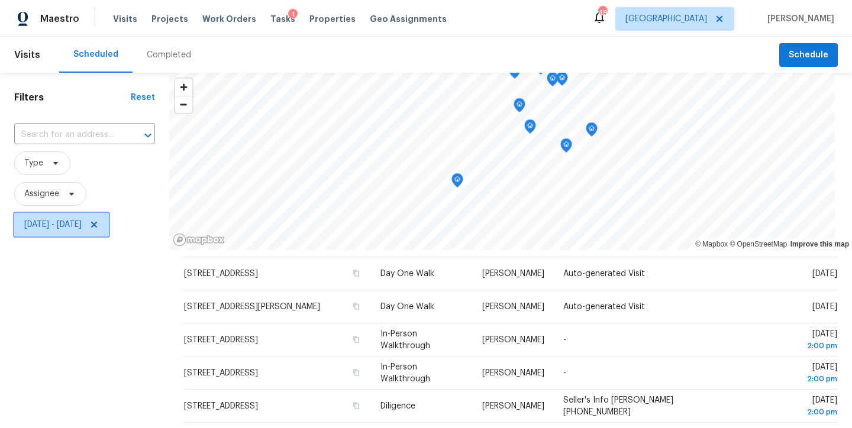
click at [99, 228] on icon at bounding box center [93, 224] width 9 height 9
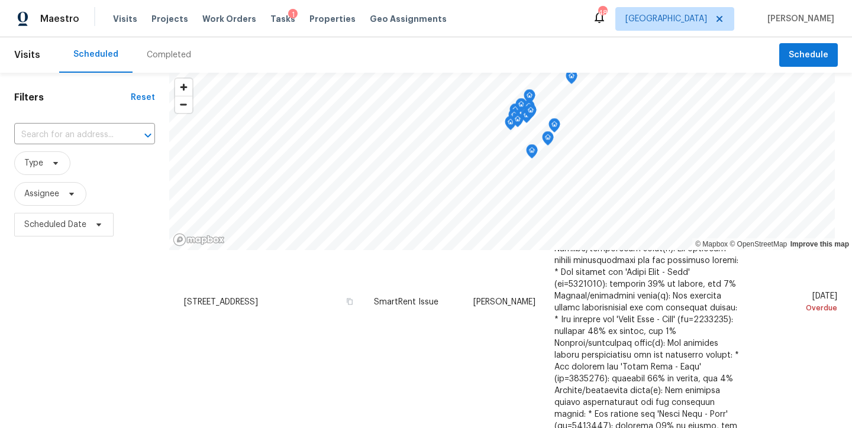
click at [528, 17] on div "Maestro Visits Projects Work Orders Tasks 1 Properties Geo Assignments 48 Ralei…" at bounding box center [426, 18] width 852 height 37
click at [57, 227] on span "Scheduled Date" at bounding box center [55, 225] width 62 height 12
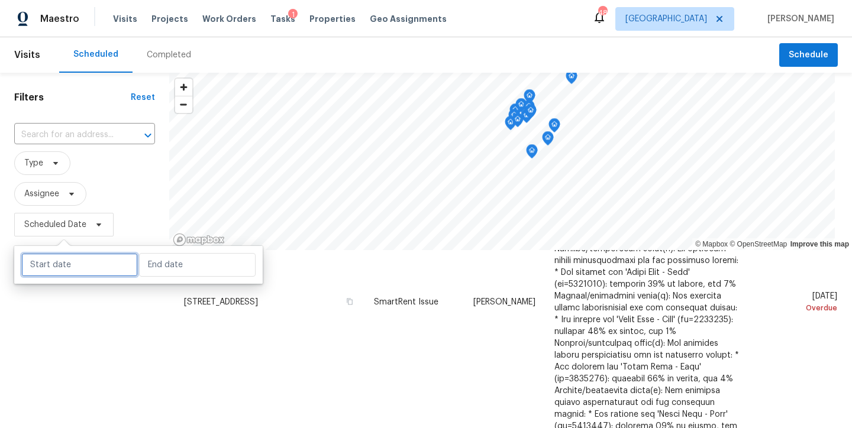
click at [67, 263] on input "text" at bounding box center [79, 265] width 117 height 24
select select "8"
select select "2025"
select select "9"
select select "2025"
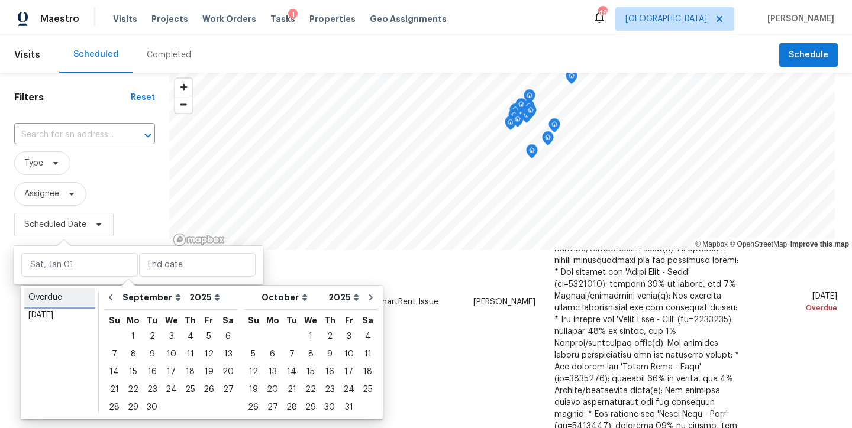
click at [44, 293] on div "Overdue" at bounding box center [59, 298] width 63 height 12
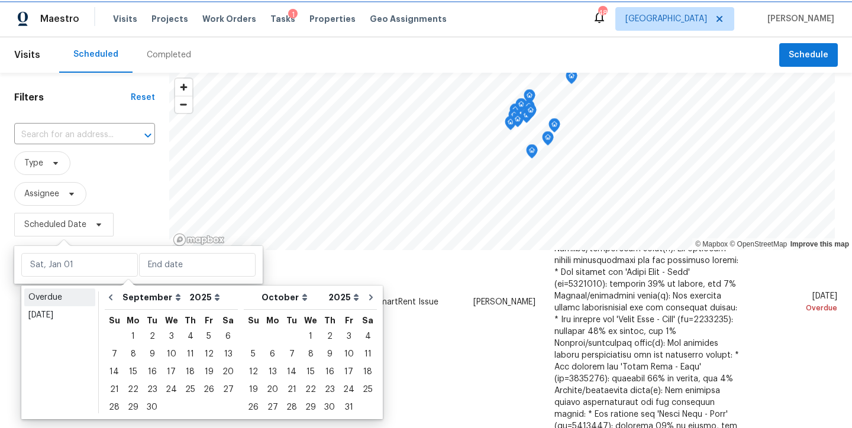
type input "Sun, Aug 03"
type input "Mon, Sep 01"
select select "7"
select select "8"
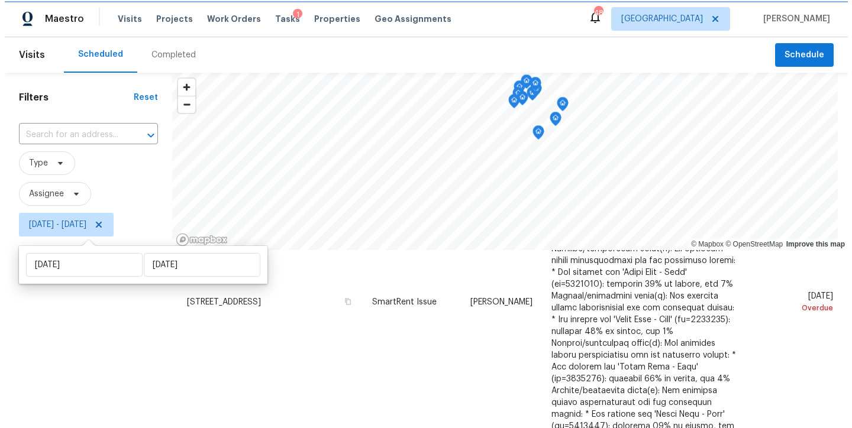
scroll to position [379, 0]
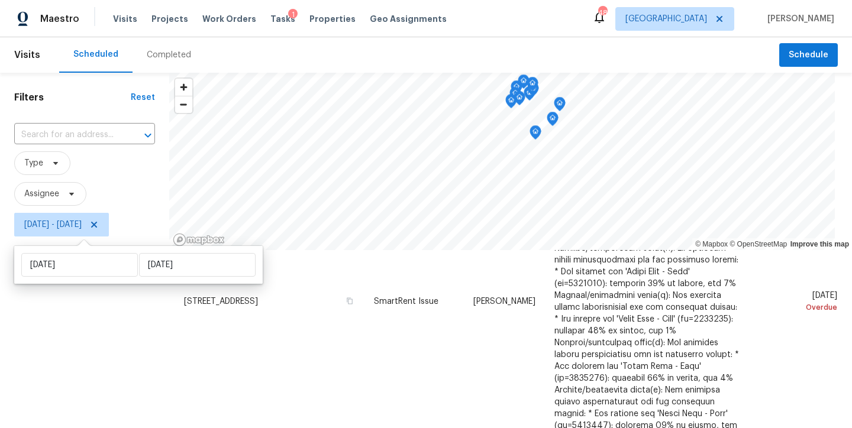
click at [49, 324] on div "Filters Reset ​ Type Assignee Sun, Aug 03 - Mon, Sep 01" at bounding box center [84, 333] width 169 height 520
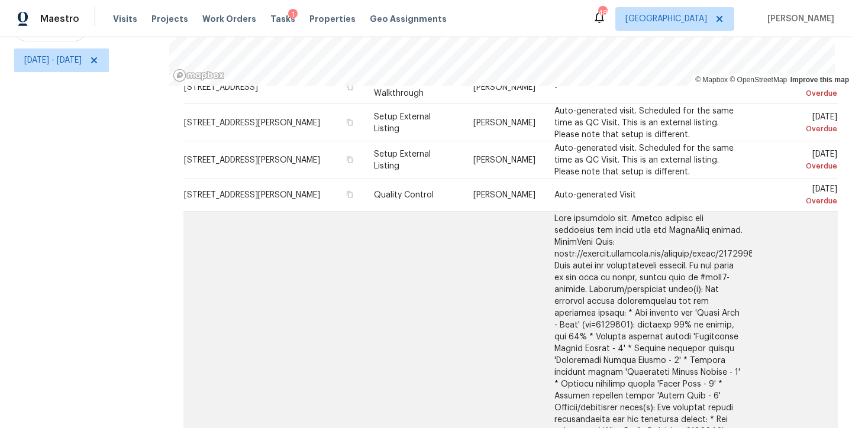
scroll to position [1029, 0]
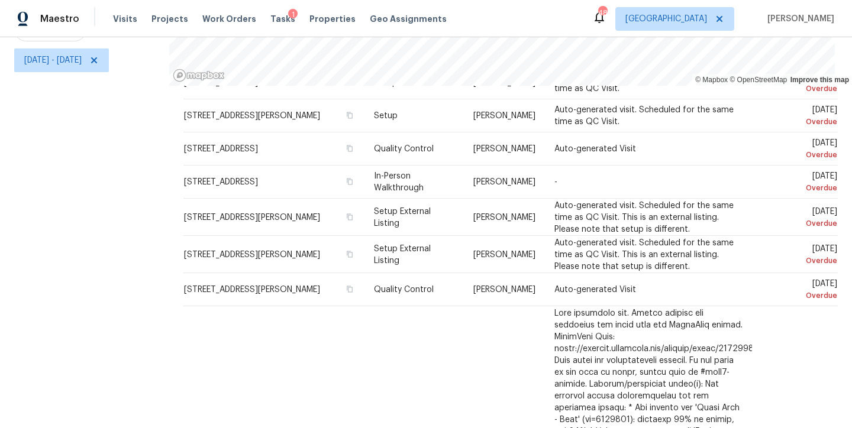
click at [101, 202] on div "Filters Reset ​ Type Assignee Sun, Aug 03 - Mon, Sep 01" at bounding box center [84, 168] width 169 height 520
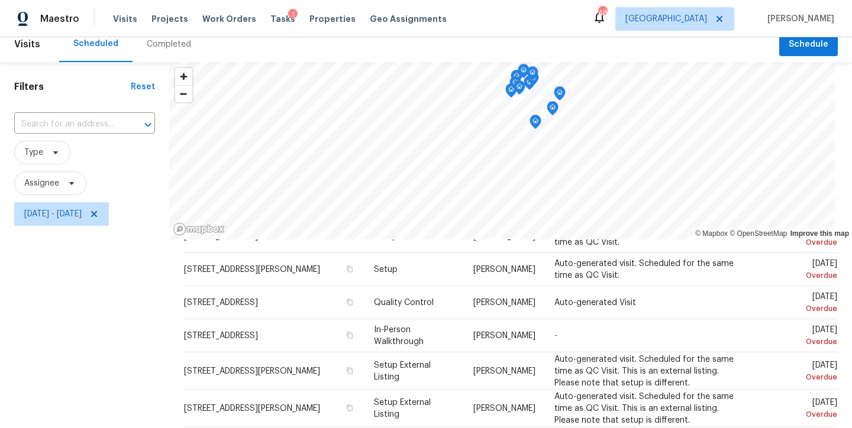
scroll to position [0, 0]
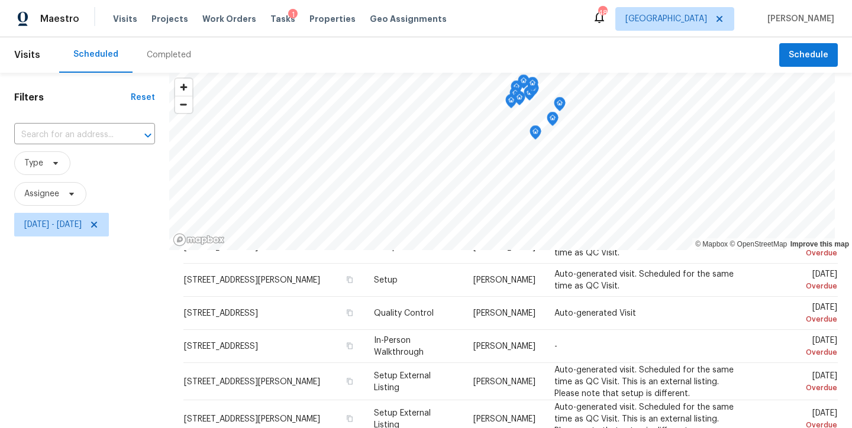
click at [351, 57] on div "Scheduled Completed" at bounding box center [419, 54] width 720 height 35
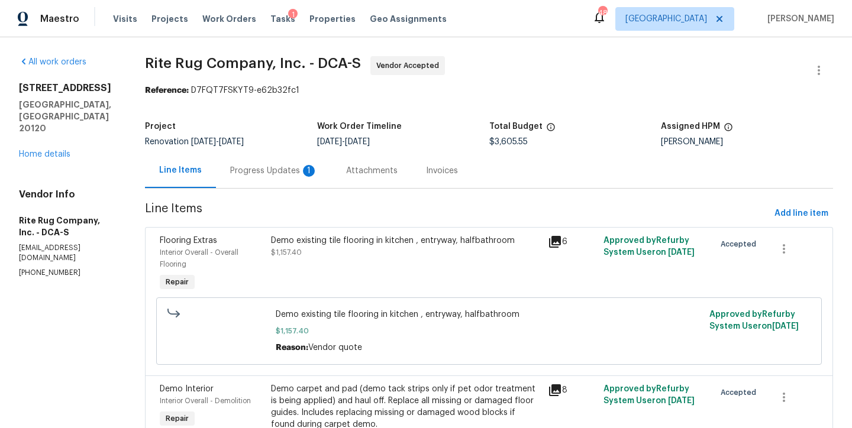
click at [286, 173] on div "Progress Updates 1" at bounding box center [274, 171] width 88 height 12
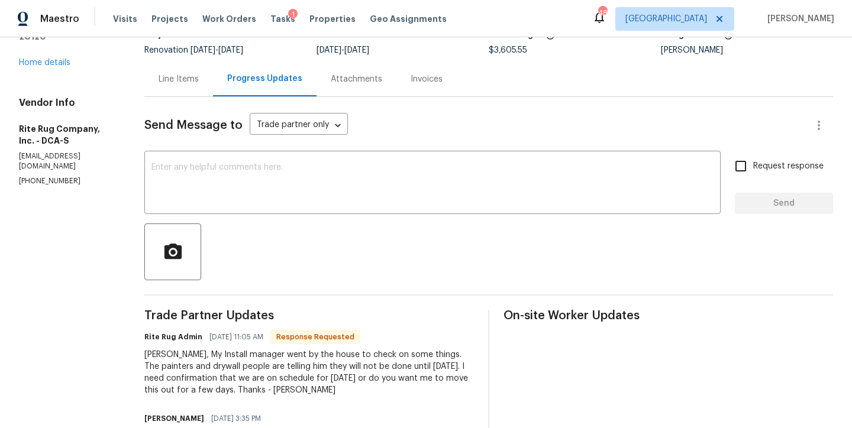
scroll to position [89, 0]
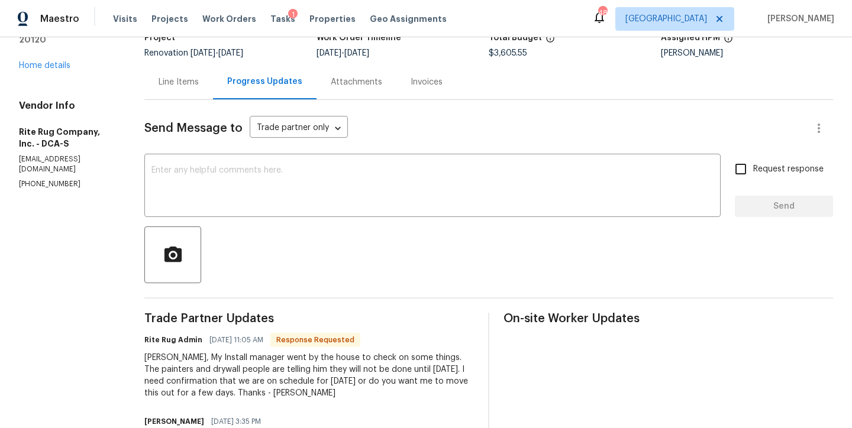
click at [175, 80] on div "Line Items" at bounding box center [179, 82] width 40 height 12
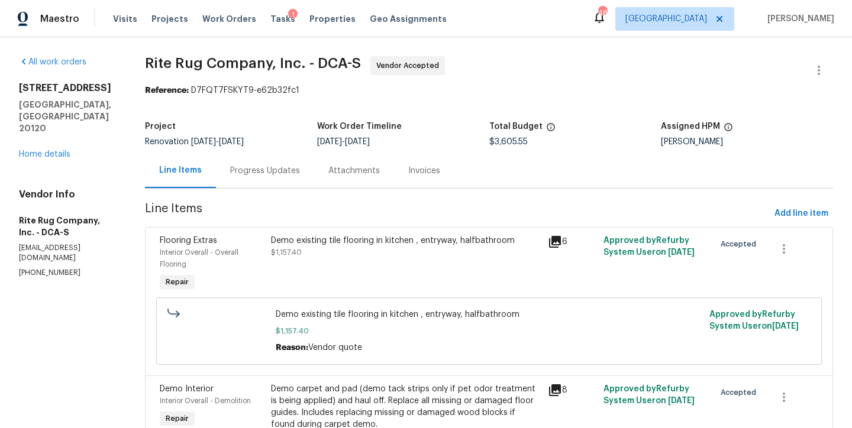
click at [508, 73] on span "Rite Rug Company, Inc. - DCA-S Vendor Accepted" at bounding box center [475, 70] width 660 height 28
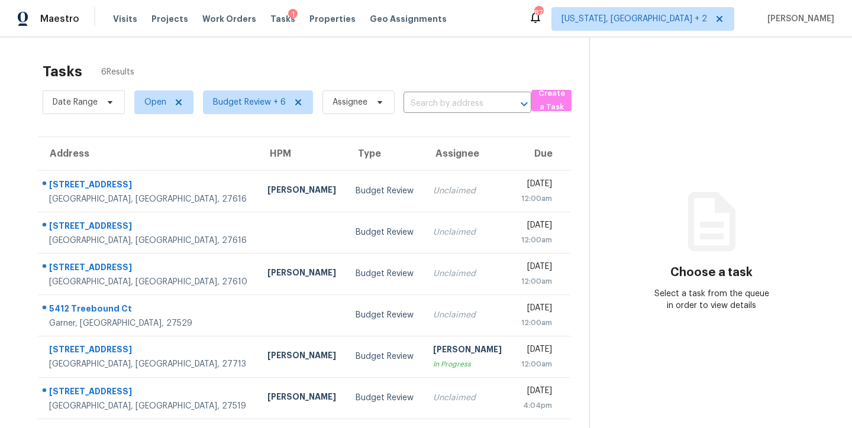
click at [224, 57] on div "Tasks 6 Results" at bounding box center [316, 71] width 547 height 31
